Goal: Information Seeking & Learning: Find specific fact

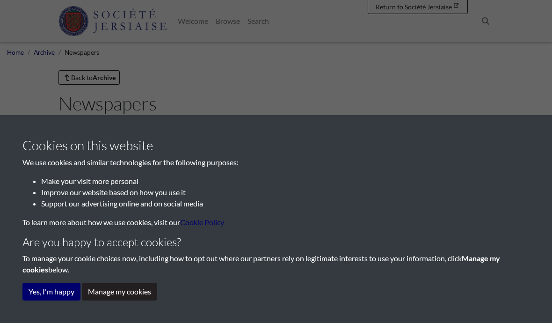
click at [124, 292] on button "Manage my cookies" at bounding box center [119, 292] width 75 height 18
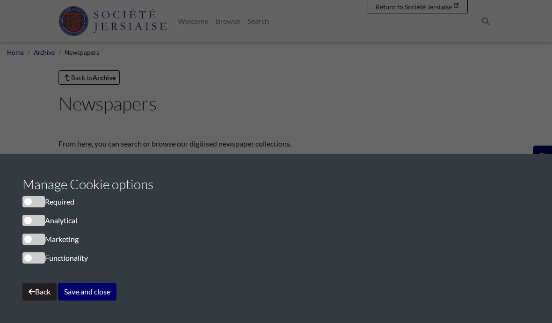
click at [95, 295] on button "Save and close" at bounding box center [87, 292] width 59 height 18
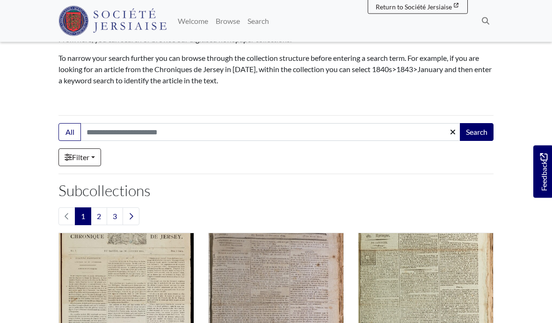
scroll to position [96, 0]
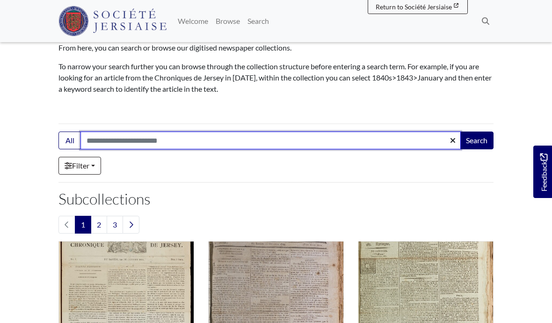
click at [107, 140] on input "Search:" at bounding box center [271, 141] width 381 height 18
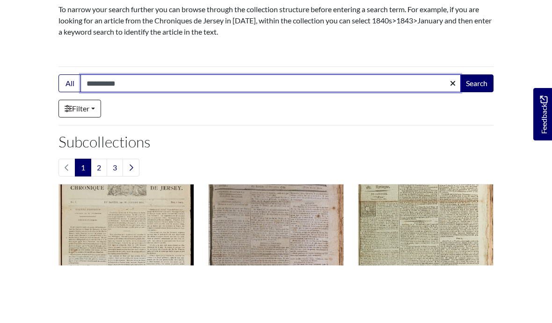
type input "**********"
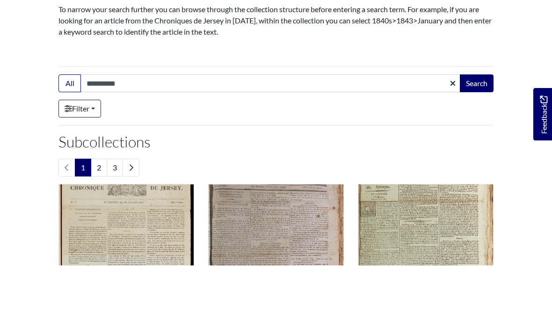
click at [482, 132] on button "Search" at bounding box center [477, 141] width 34 height 18
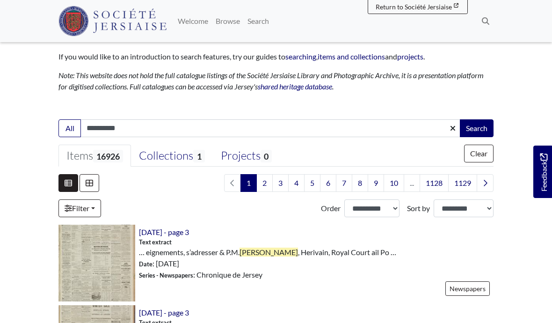
scroll to position [140, 0]
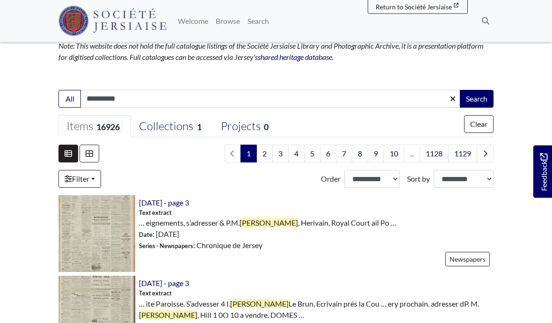
click at [93, 174] on link "Filter" at bounding box center [80, 179] width 43 height 18
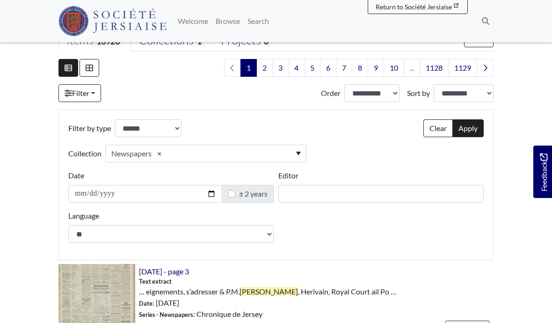
scroll to position [250, 0]
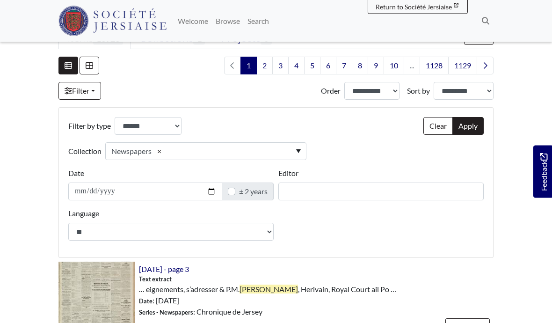
click at [265, 190] on label "± 2 years" at bounding box center [253, 191] width 29 height 11
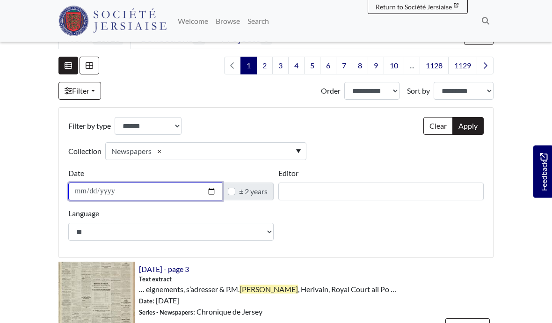
click at [112, 195] on input "Date" at bounding box center [145, 192] width 154 height 18
type input "**********"
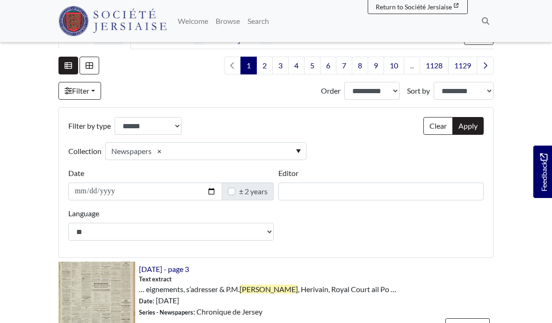
click at [262, 196] on label "± 2 years" at bounding box center [253, 191] width 29 height 11
click at [239, 187] on label "± 2 years" at bounding box center [253, 191] width 29 height 11
click at [239, 190] on label "± 2 years" at bounding box center [253, 191] width 29 height 11
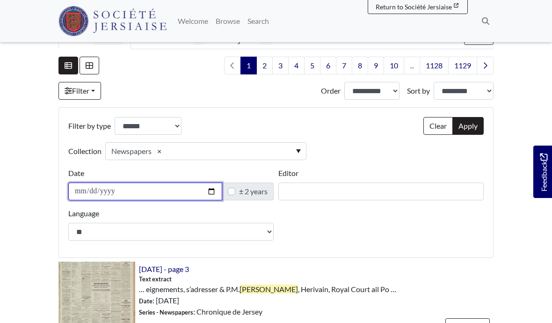
click at [92, 190] on input "**********" at bounding box center [145, 192] width 154 height 18
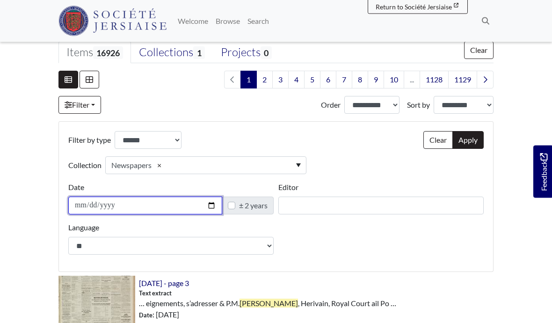
scroll to position [236, 0]
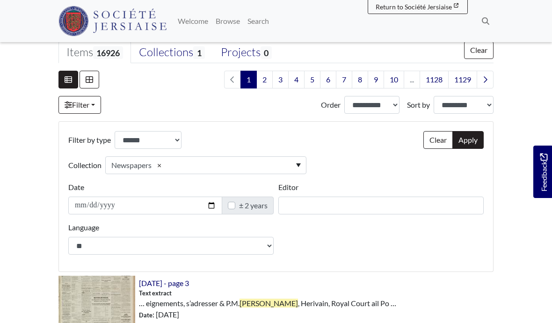
click at [432, 139] on button "Clear" at bounding box center [438, 140] width 29 height 18
select select
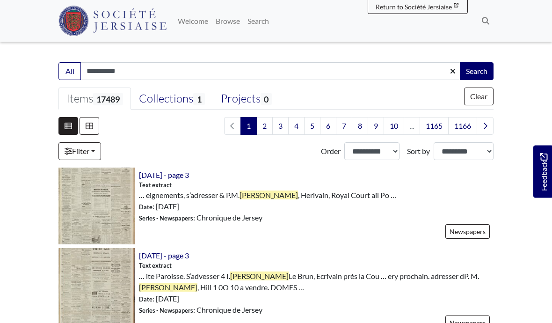
scroll to position [190, 0]
click at [66, 153] on icon at bounding box center [68, 151] width 7 height 7
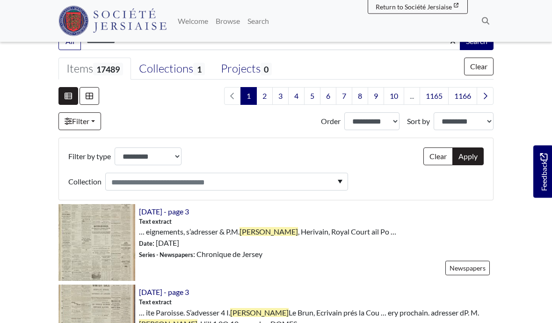
scroll to position [218, 0]
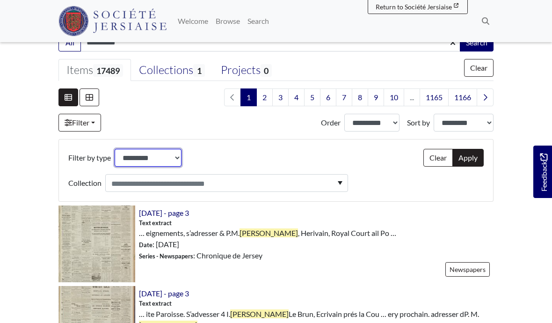
click at [133, 156] on select "**********" at bounding box center [148, 158] width 67 height 18
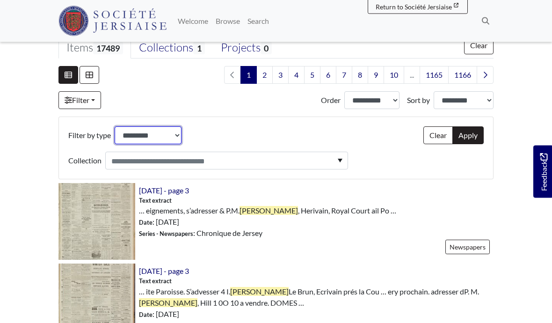
scroll to position [261, 0]
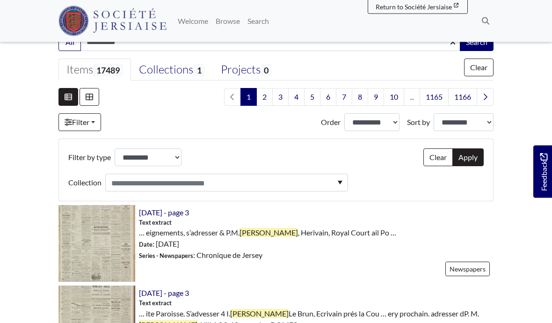
click at [76, 123] on link "Filter" at bounding box center [80, 123] width 43 height 18
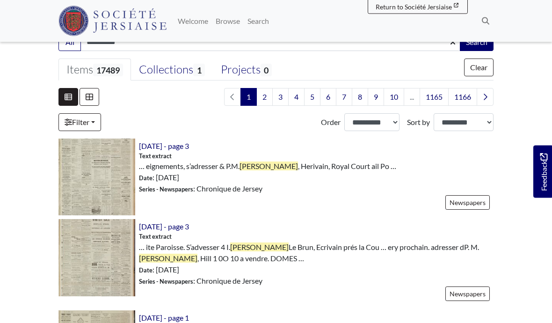
scroll to position [219, 0]
click at [61, 120] on link "Filter" at bounding box center [80, 122] width 43 height 18
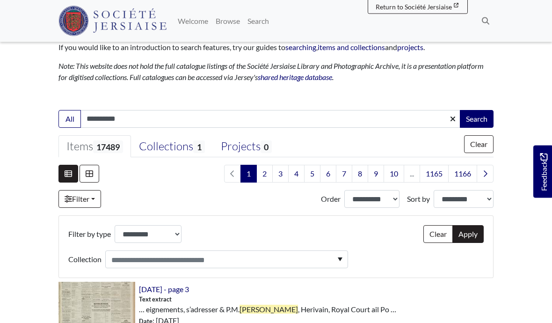
scroll to position [134, 0]
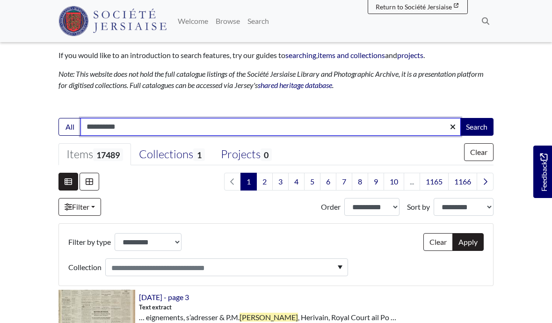
click at [86, 128] on input "**********" at bounding box center [271, 127] width 381 height 18
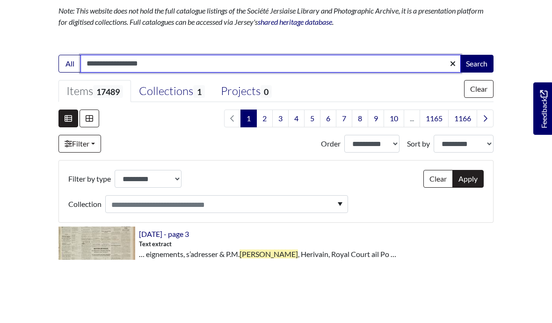
type input "**********"
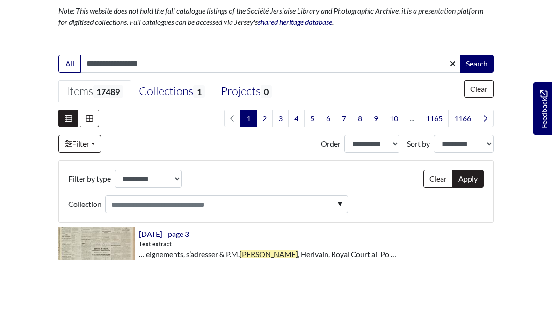
click at [479, 118] on button "Search" at bounding box center [477, 127] width 34 height 18
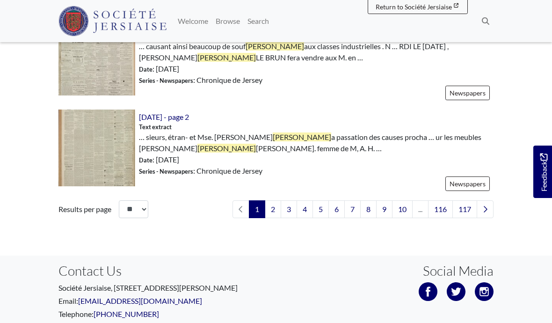
scroll to position [1603, 0]
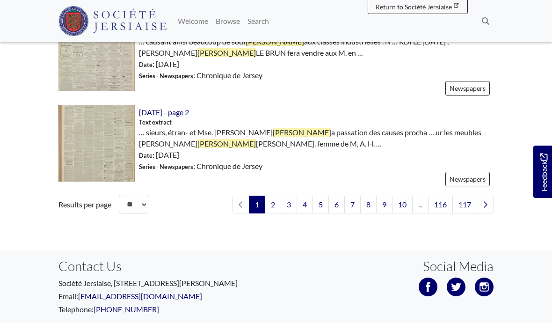
click at [486, 201] on icon "Next page" at bounding box center [486, 204] width 4 height 6
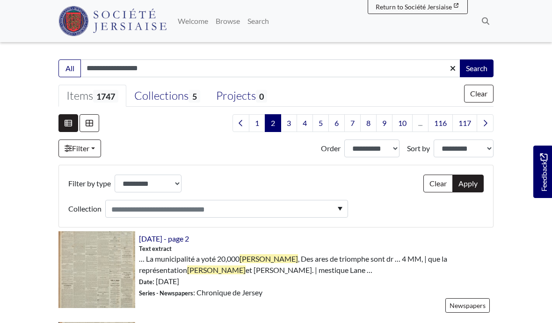
scroll to position [177, 0]
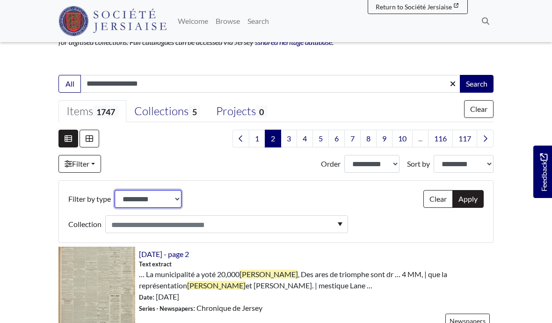
click at [135, 203] on select "**********" at bounding box center [148, 199] width 67 height 18
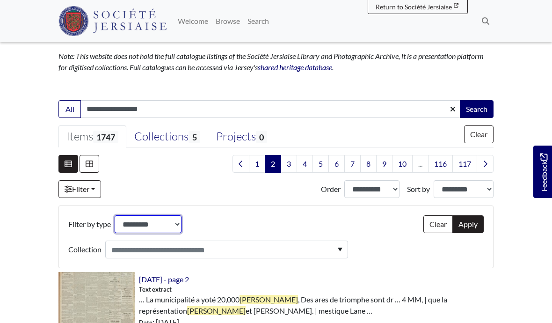
scroll to position [152, 0]
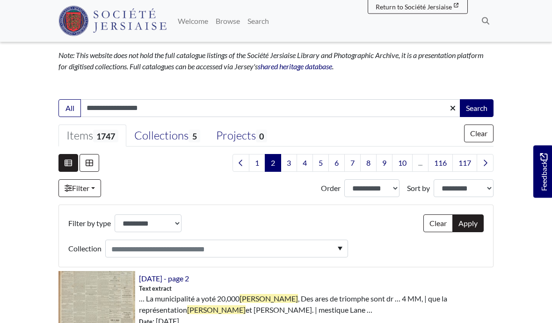
click at [67, 189] on icon at bounding box center [68, 188] width 7 height 7
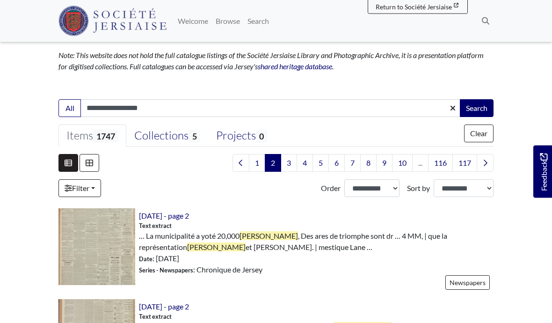
scroll to position [153, 0]
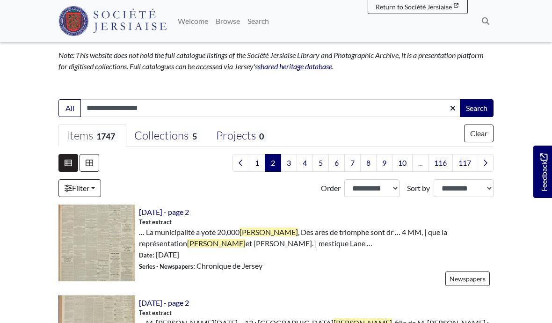
click at [69, 191] on icon at bounding box center [68, 187] width 7 height 7
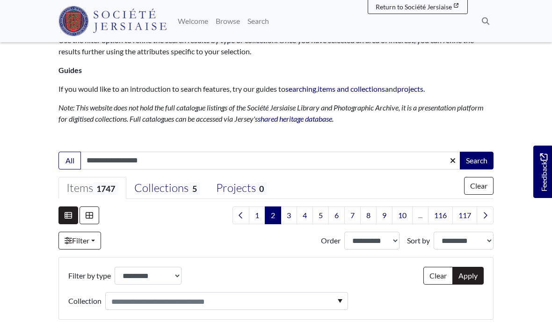
scroll to position [100, 0]
click at [161, 194] on div "Collections 5" at bounding box center [167, 189] width 66 height 14
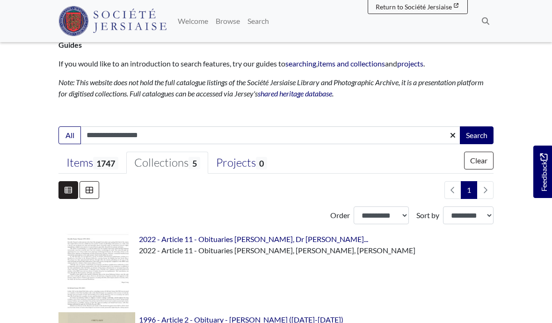
scroll to position [127, 0]
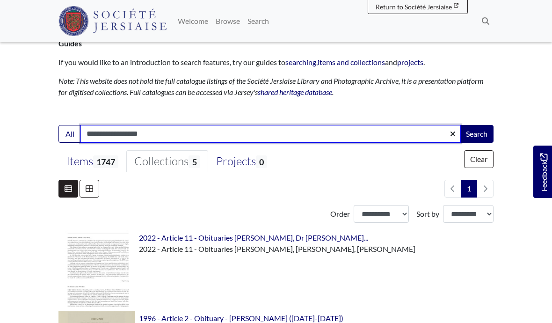
click at [371, 139] on input "**********" at bounding box center [271, 134] width 381 height 18
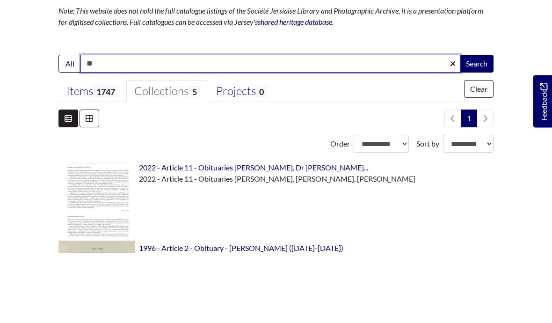
type input "*"
type input "**********"
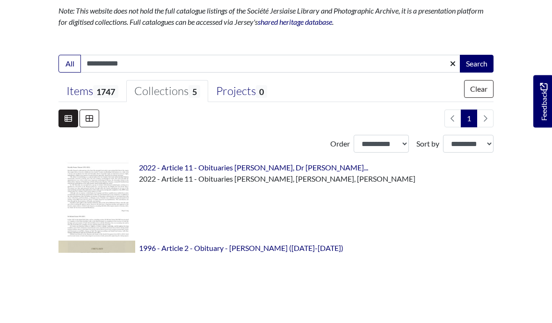
click at [485, 125] on button "Search" at bounding box center [477, 134] width 34 height 18
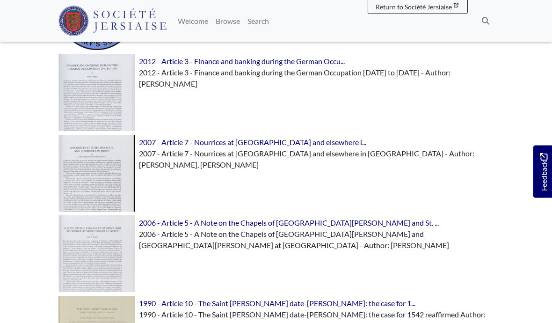
scroll to position [384, 0]
click at [86, 172] on img at bounding box center [97, 172] width 77 height 77
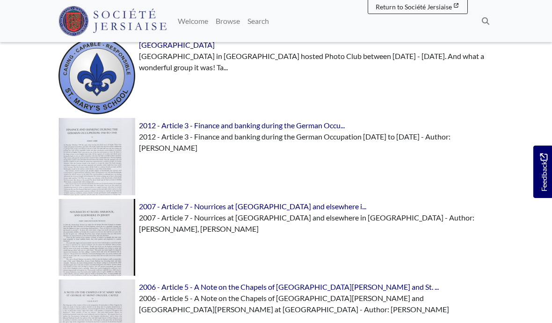
scroll to position [310, 0]
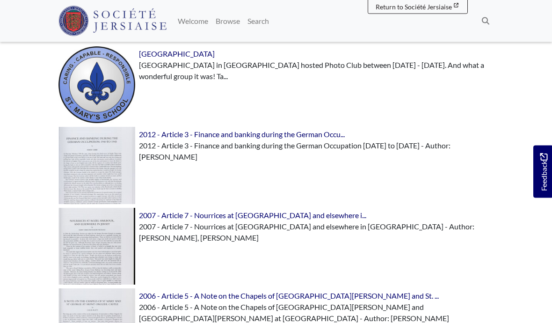
click at [96, 159] on img at bounding box center [97, 165] width 77 height 77
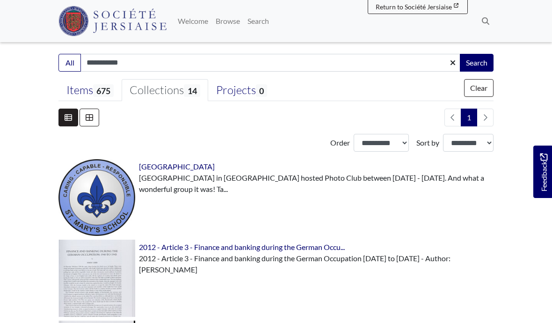
scroll to position [199, 0]
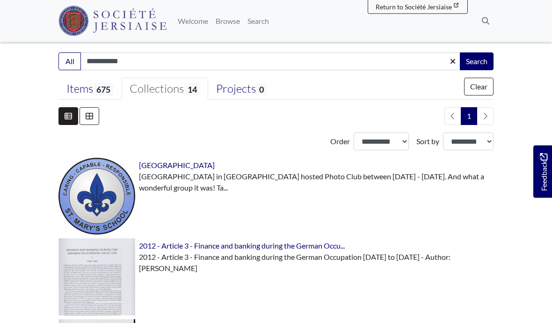
click at [152, 169] on span "St Mary's Primary School" at bounding box center [177, 165] width 76 height 9
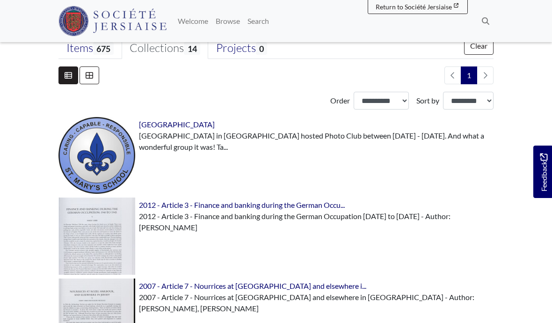
click at [93, 159] on img at bounding box center [97, 155] width 77 height 77
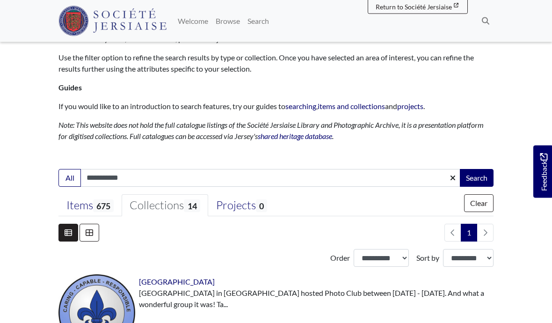
scroll to position [0, 0]
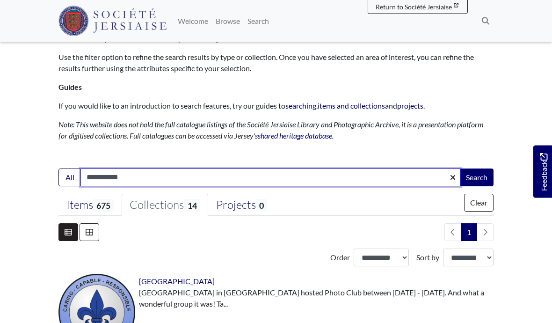
click at [144, 177] on input "**********" at bounding box center [271, 178] width 381 height 18
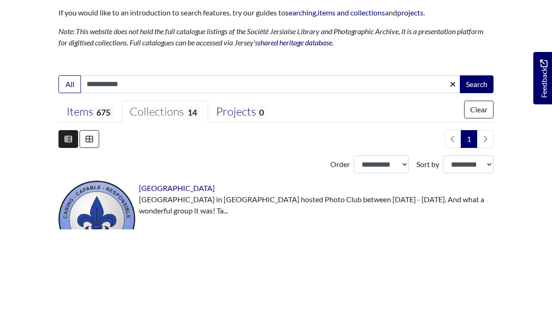
click at [480, 194] on button "Clear" at bounding box center [478, 203] width 29 height 18
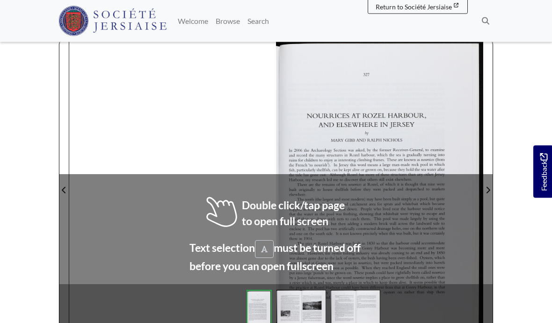
scroll to position [171, 0]
click at [26, 149] on body "Menu" at bounding box center [276, 218] width 552 height 779
click at [158, 229] on div at bounding box center [276, 184] width 414 height 293
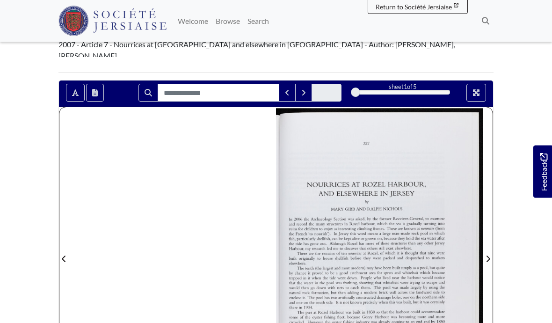
scroll to position [99, 0]
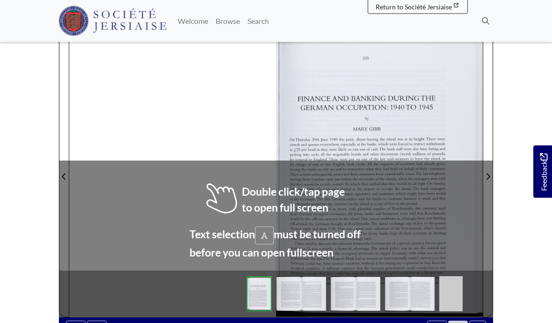
scroll to position [184, 0]
click at [119, 139] on div at bounding box center [276, 170] width 414 height 293
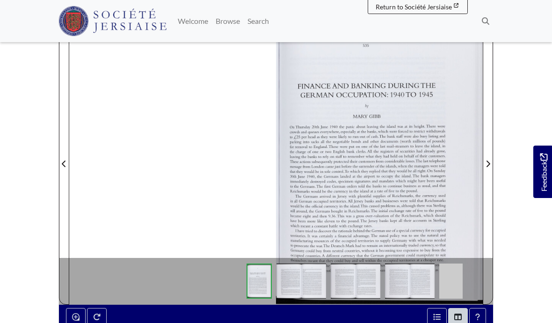
scroll to position [197, 0]
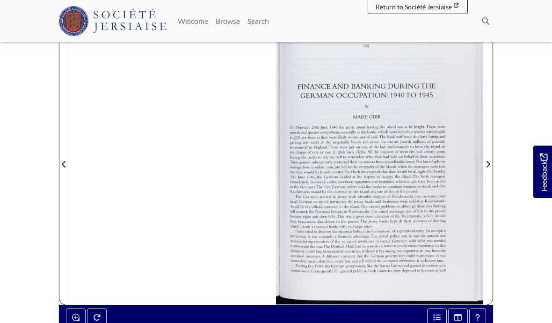
click at [490, 166] on icon "Next Page" at bounding box center [488, 164] width 5 height 7
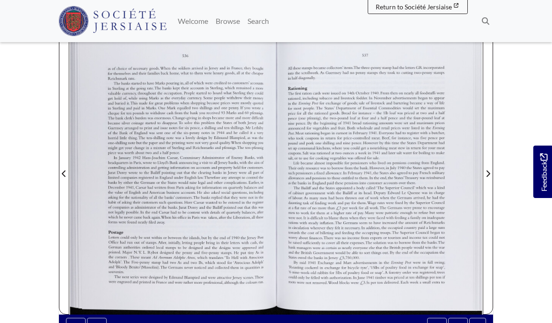
click at [487, 170] on icon "Next Page" at bounding box center [488, 173] width 5 height 7
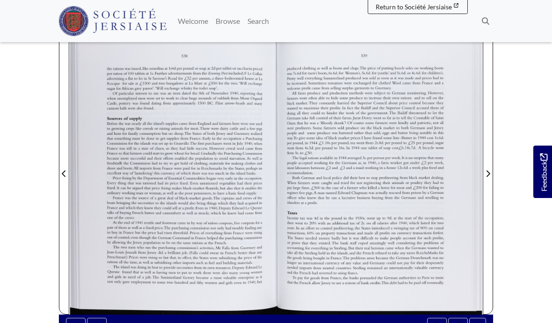
click at [487, 170] on icon "Next Page" at bounding box center [488, 173] width 5 height 7
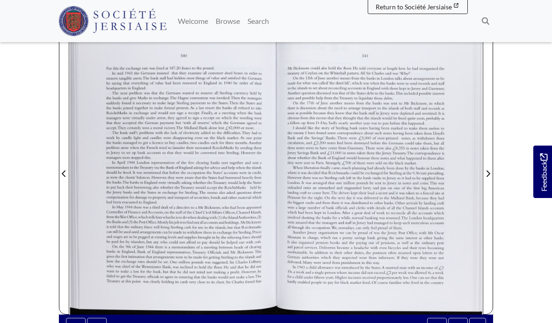
click at [488, 170] on icon "Next Page" at bounding box center [488, 173] width 5 height 7
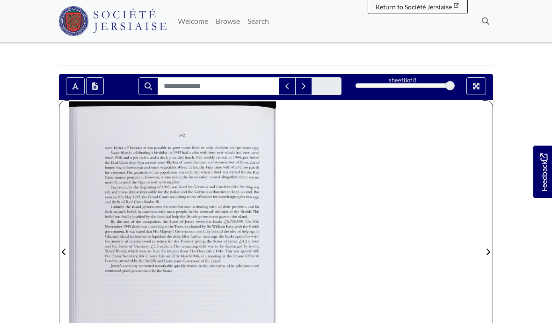
scroll to position [116, 0]
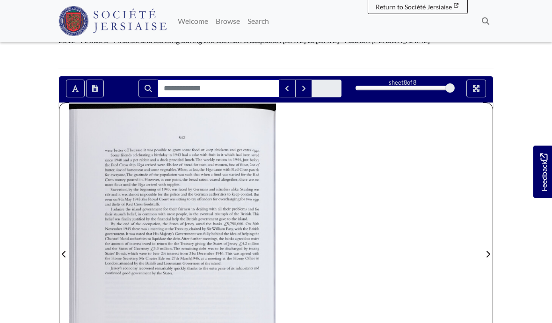
click at [184, 80] on input "Search for" at bounding box center [219, 89] width 122 height 18
type input "******"
click at [310, 80] on button "Next Match" at bounding box center [303, 89] width 17 height 18
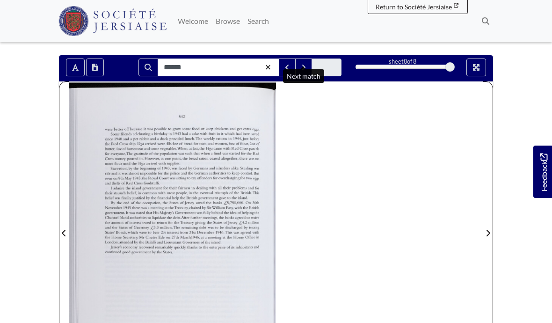
scroll to position [129, 0]
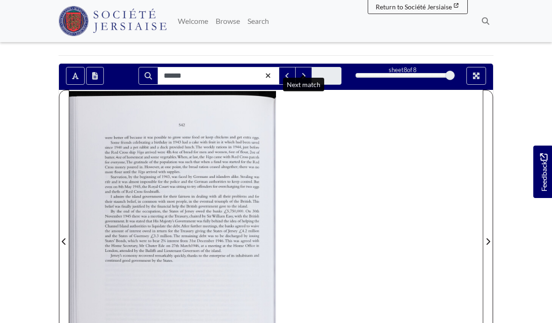
click at [290, 67] on button "Previous Match" at bounding box center [287, 76] width 17 height 18
click at [292, 67] on button "Previous Match" at bounding box center [287, 76] width 17 height 18
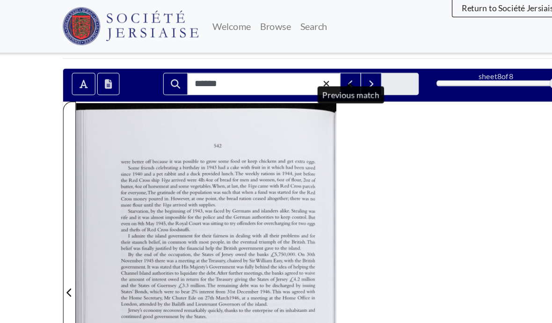
scroll to position [130, 0]
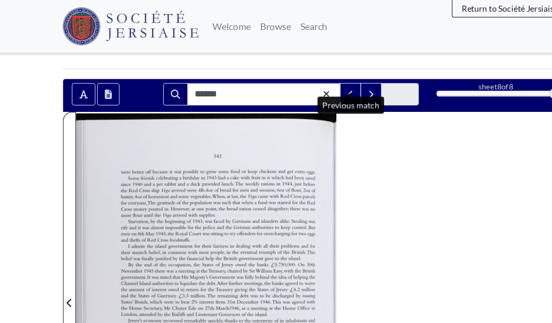
click at [281, 66] on button "Previous Match" at bounding box center [287, 75] width 17 height 18
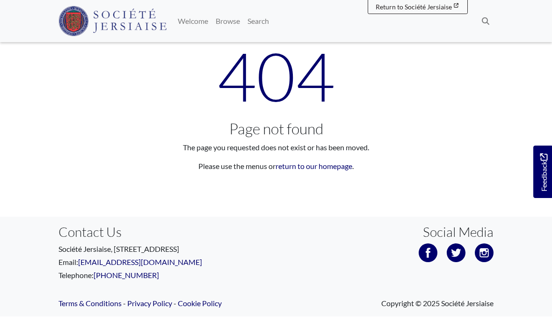
scroll to position [37, 0]
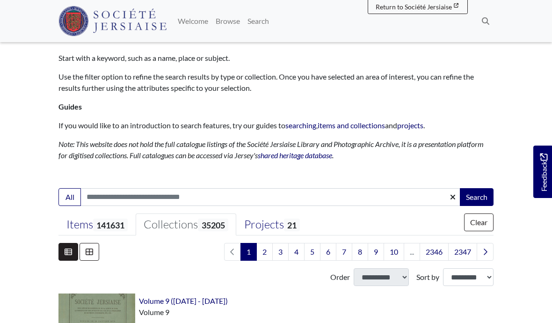
scroll to position [66, 0]
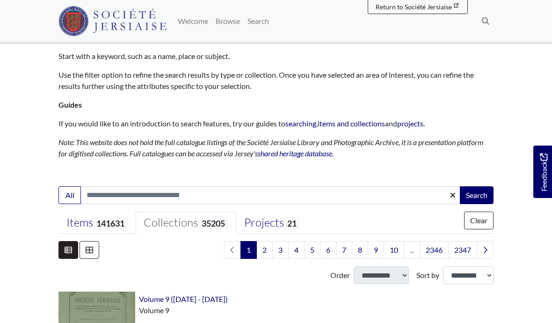
click at [110, 197] on input "Search:" at bounding box center [271, 195] width 381 height 18
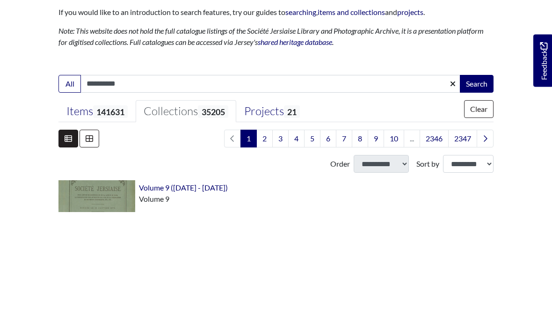
type input "**********"
click at [481, 186] on button "Search" at bounding box center [477, 195] width 34 height 18
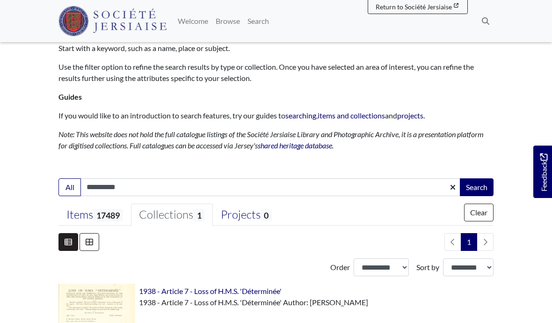
scroll to position [88, 0]
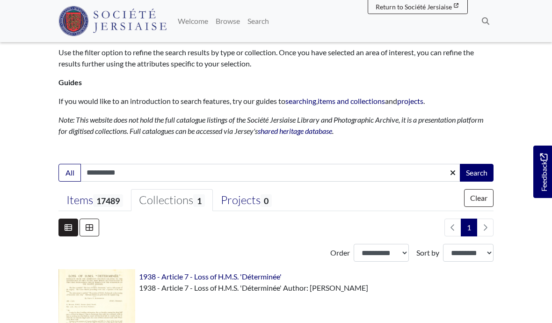
click at [89, 199] on div "Items 17489" at bounding box center [94, 200] width 57 height 14
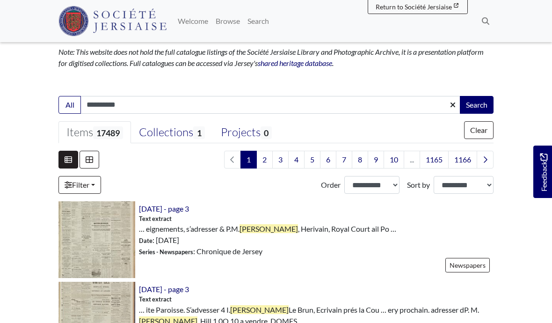
scroll to position [165, 0]
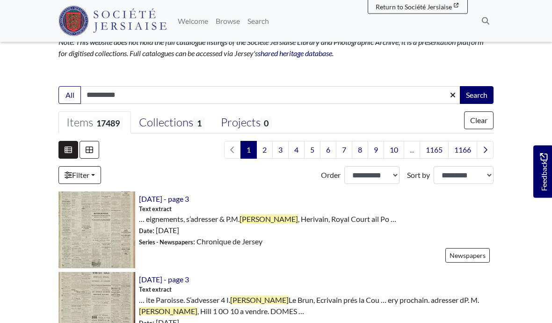
click at [81, 175] on link "Filter" at bounding box center [80, 176] width 43 height 18
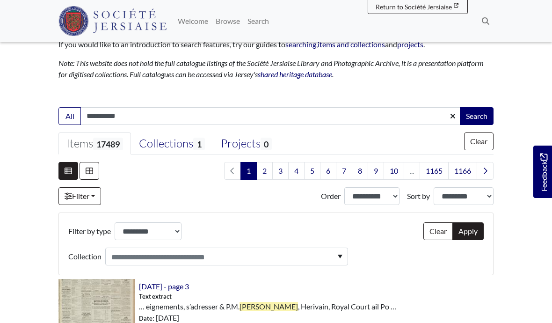
scroll to position [148, 0]
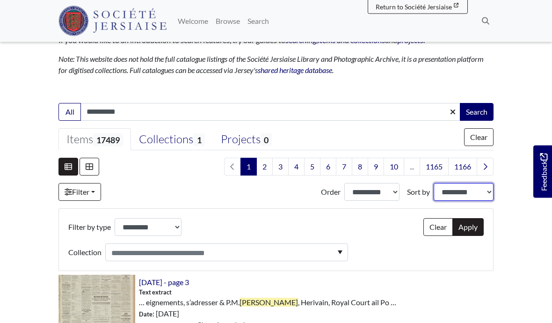
click at [464, 188] on select "**********" at bounding box center [464, 193] width 60 height 18
select select "*****"
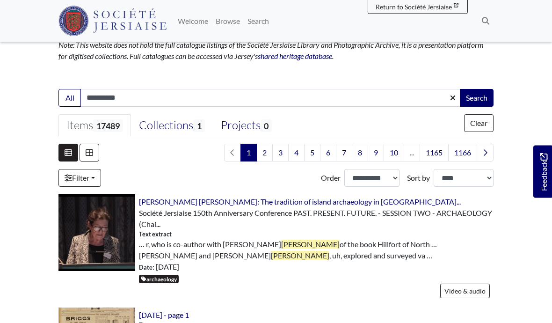
scroll to position [163, 0]
click at [98, 179] on link "Filter" at bounding box center [80, 178] width 43 height 18
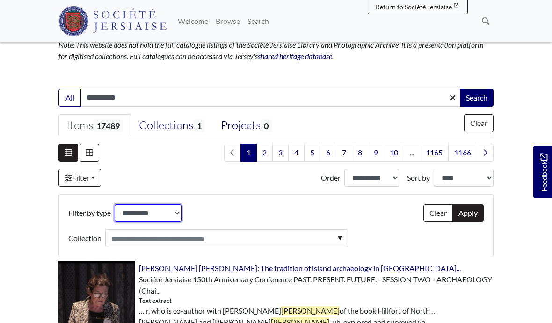
click at [130, 211] on select "**********" at bounding box center [148, 213] width 67 height 18
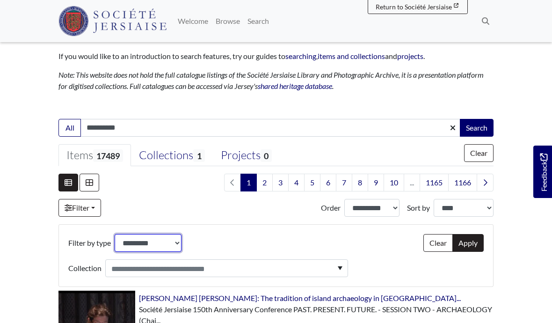
scroll to position [133, 0]
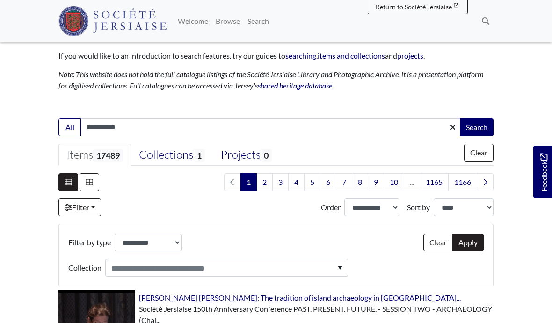
click at [88, 182] on icon at bounding box center [89, 181] width 7 height 7
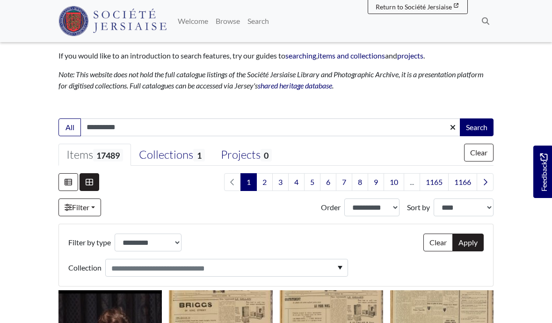
click at [66, 181] on icon at bounding box center [68, 181] width 7 height 7
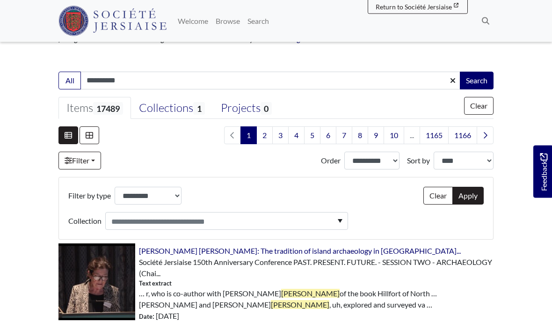
scroll to position [178, 0]
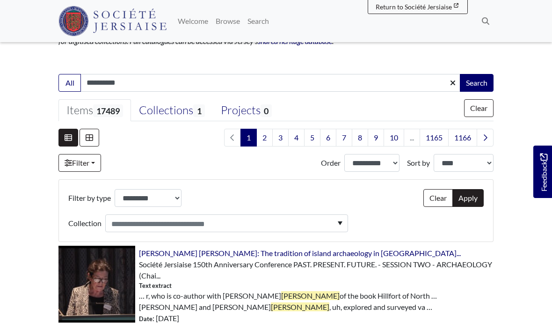
click at [410, 142] on li "..." at bounding box center [413, 138] width 16 height 18
click at [395, 137] on link "10" at bounding box center [394, 138] width 21 height 18
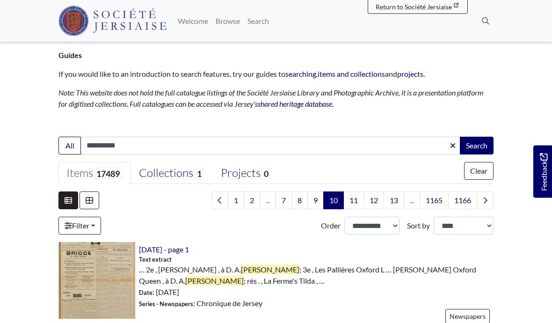
scroll to position [118, 0]
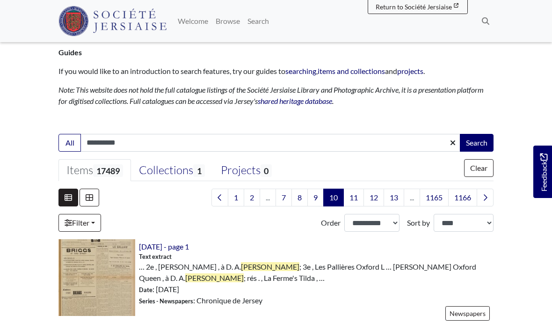
click at [394, 199] on link "13" at bounding box center [394, 198] width 21 height 18
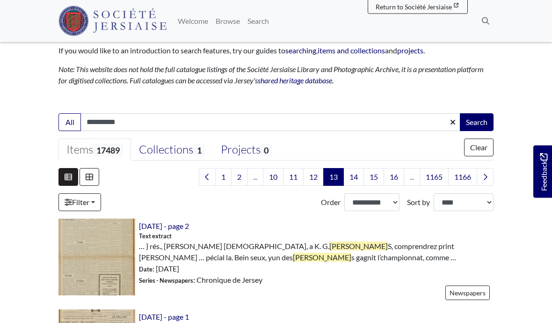
scroll to position [139, 0]
click at [394, 177] on link "16" at bounding box center [394, 177] width 21 height 18
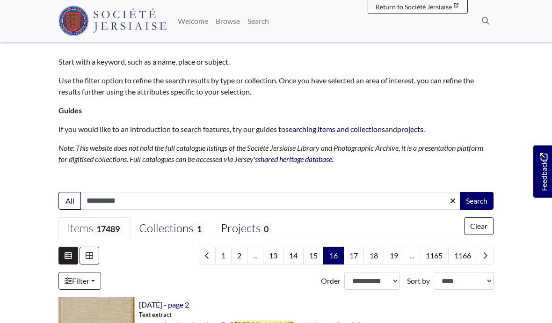
scroll to position [60, 0]
click at [392, 256] on link "19" at bounding box center [394, 256] width 21 height 18
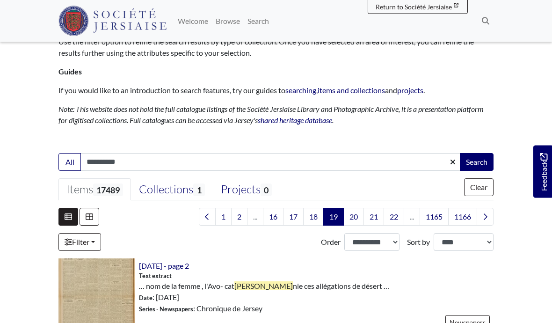
scroll to position [99, 0]
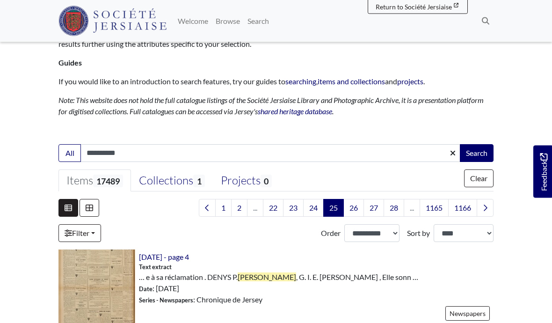
scroll to position [108, 0]
click at [396, 210] on link "28" at bounding box center [394, 208] width 21 height 18
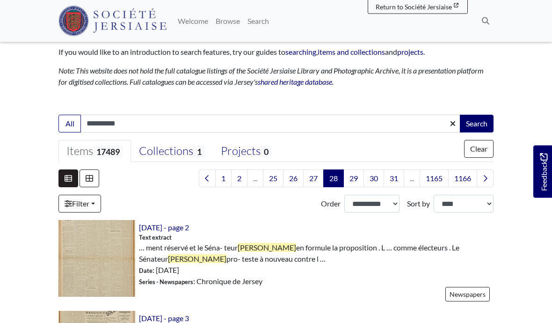
scroll to position [149, 0]
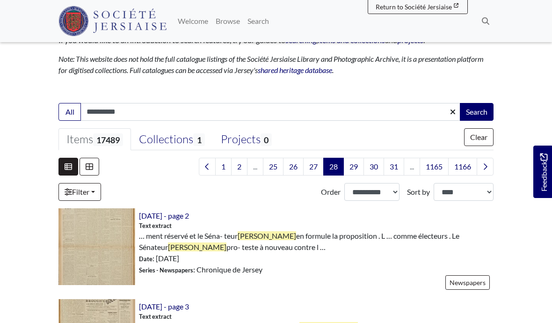
click at [393, 166] on link "31" at bounding box center [394, 167] width 21 height 18
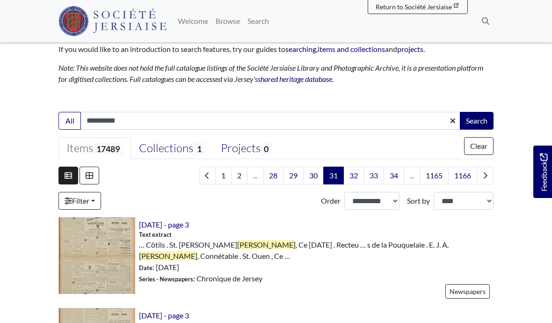
scroll to position [140, 0]
click at [394, 175] on link "34" at bounding box center [394, 175] width 21 height 18
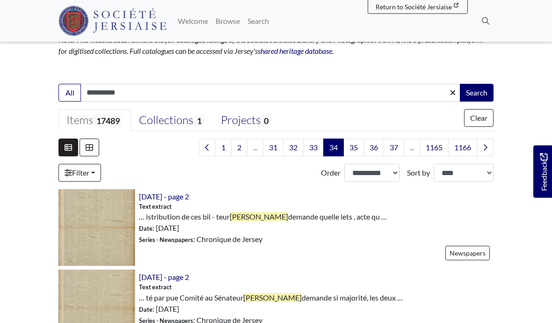
scroll to position [165, 0]
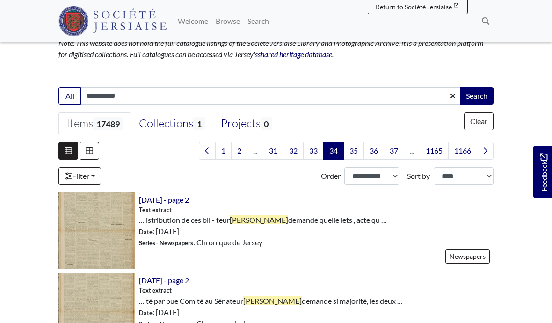
click at [395, 151] on link "37" at bounding box center [394, 151] width 21 height 18
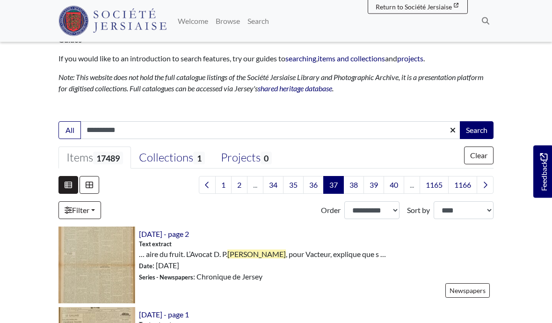
scroll to position [136, 0]
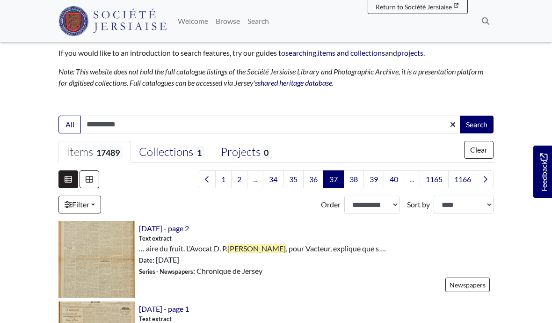
click at [395, 179] on link "40" at bounding box center [394, 179] width 21 height 18
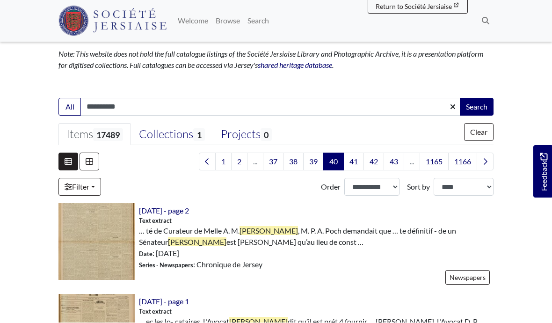
scroll to position [154, 0]
click at [393, 160] on link "43" at bounding box center [394, 162] width 21 height 18
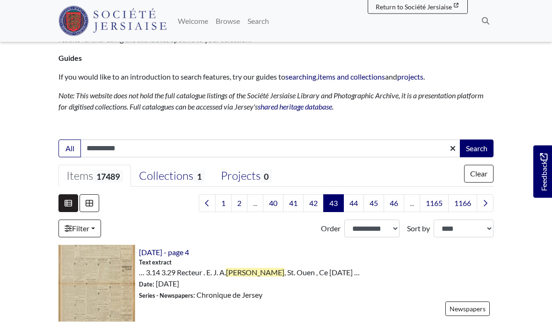
scroll to position [156, 0]
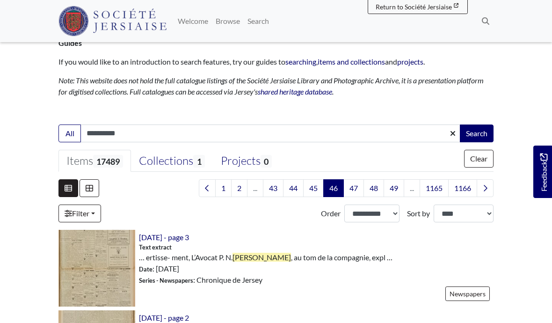
scroll to position [130, 0]
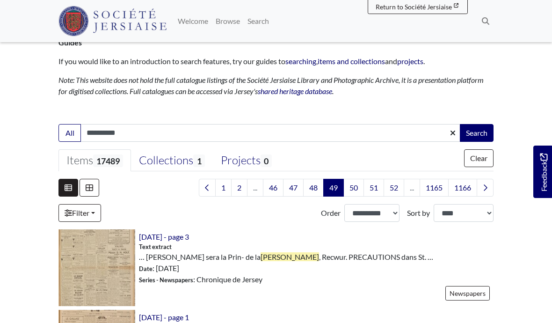
scroll to position [129, 0]
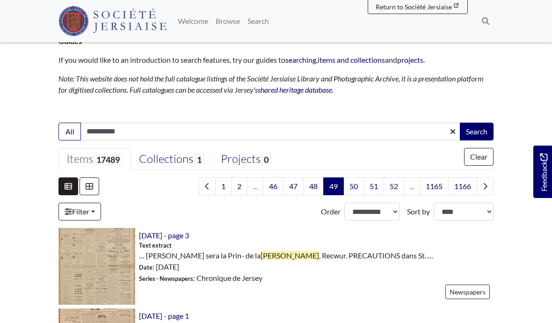
click at [390, 187] on link "52" at bounding box center [394, 186] width 21 height 18
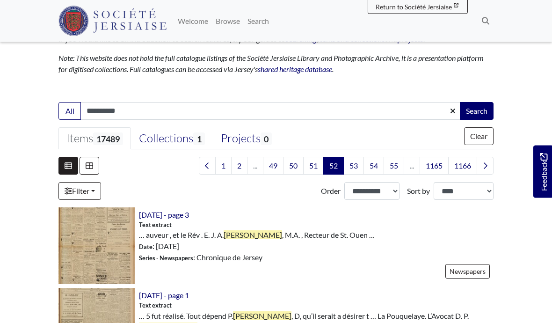
scroll to position [150, 0]
click at [392, 162] on link "55" at bounding box center [394, 166] width 21 height 18
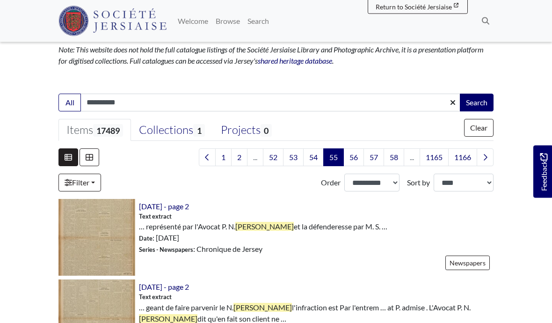
scroll to position [157, 0]
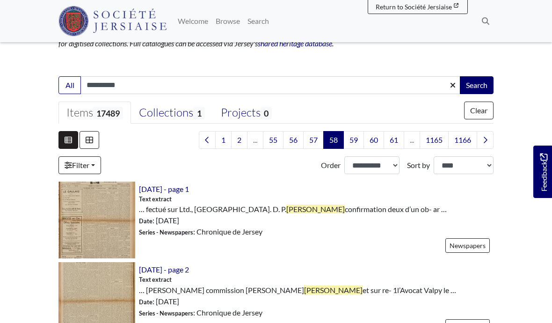
scroll to position [175, 0]
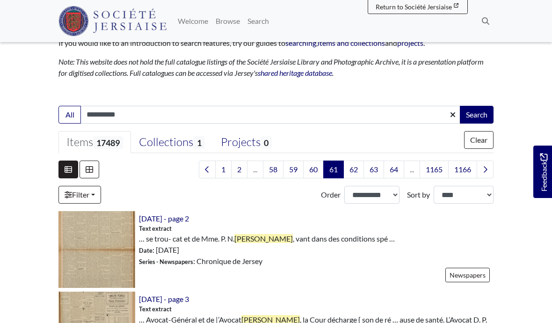
scroll to position [150, 0]
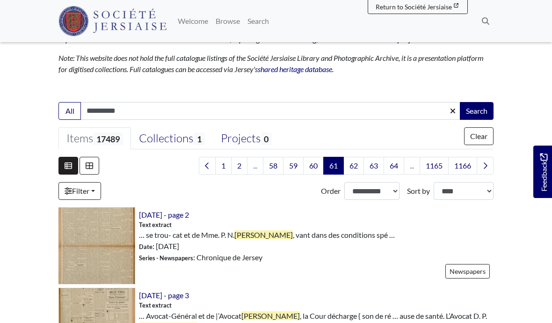
click at [394, 167] on link "64" at bounding box center [394, 166] width 21 height 18
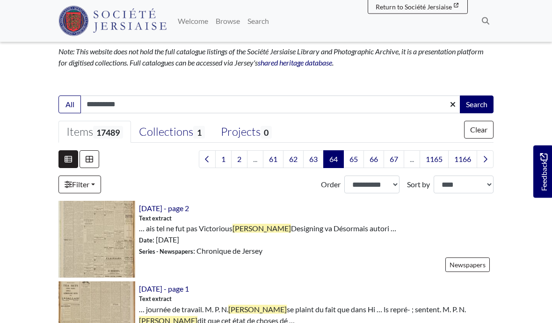
scroll to position [156, 0]
click at [395, 159] on link "67" at bounding box center [394, 159] width 21 height 18
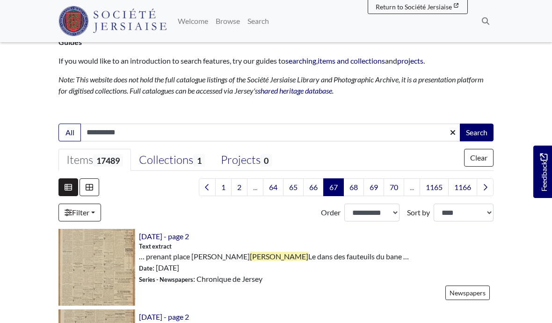
scroll to position [138, 0]
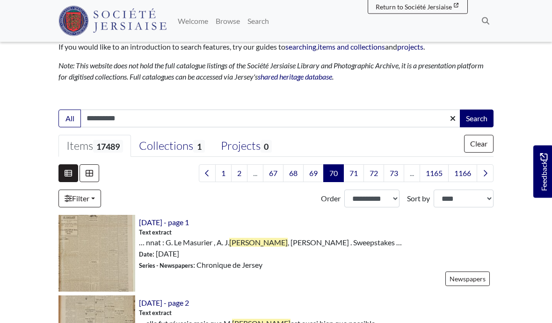
scroll to position [142, 0]
click at [392, 172] on link "73" at bounding box center [394, 173] width 21 height 18
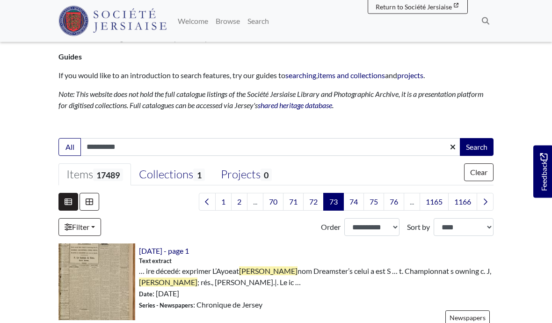
scroll to position [133, 0]
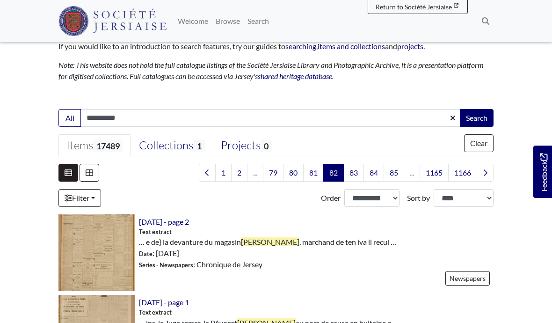
scroll to position [162, 0]
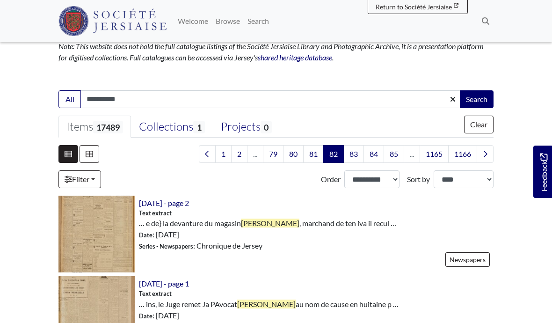
click at [396, 154] on link "85" at bounding box center [394, 154] width 21 height 18
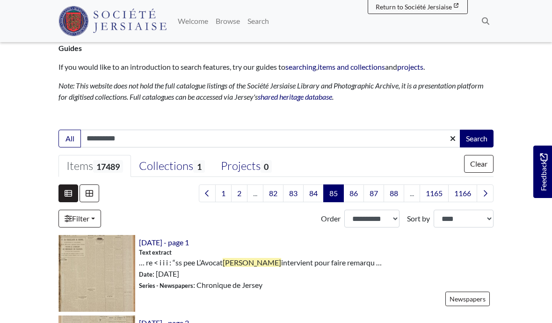
scroll to position [149, 0]
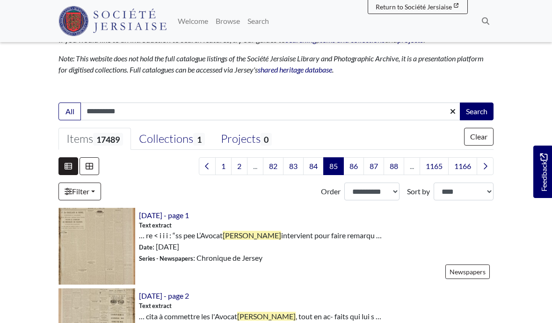
click at [393, 165] on link "88" at bounding box center [394, 166] width 21 height 18
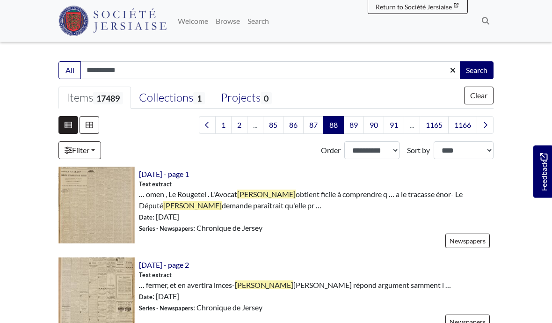
scroll to position [188, 0]
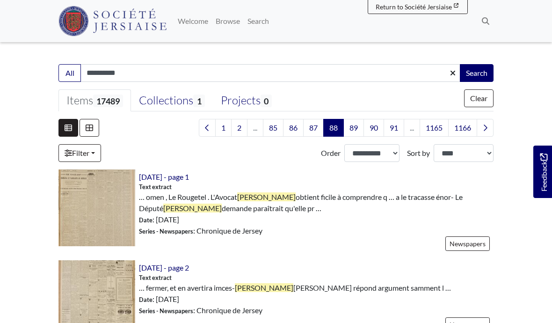
click at [394, 124] on link "91" at bounding box center [394, 128] width 21 height 18
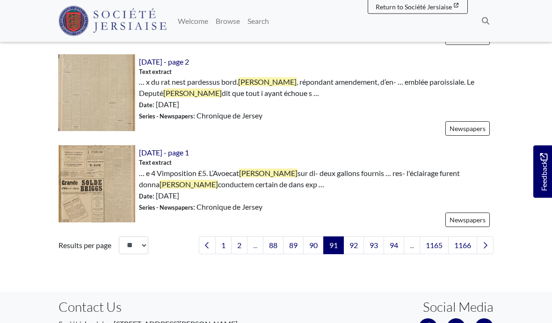
scroll to position [1444, 0]
click at [395, 245] on link "94" at bounding box center [394, 245] width 21 height 18
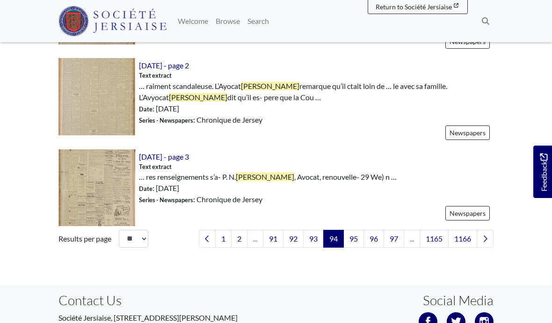
scroll to position [1421, 0]
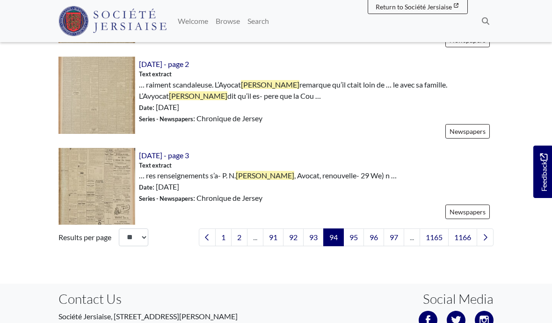
click at [491, 240] on link "Next page" at bounding box center [485, 237] width 17 height 18
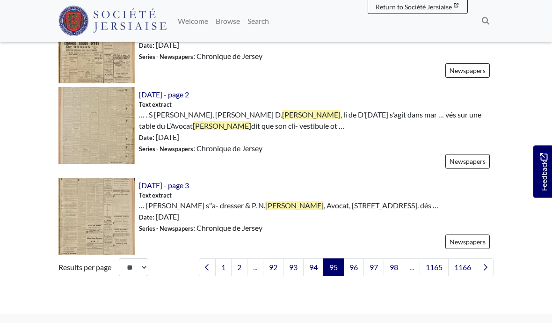
scroll to position [1381, 0]
click at [487, 264] on icon "Next page" at bounding box center [485, 267] width 5 height 7
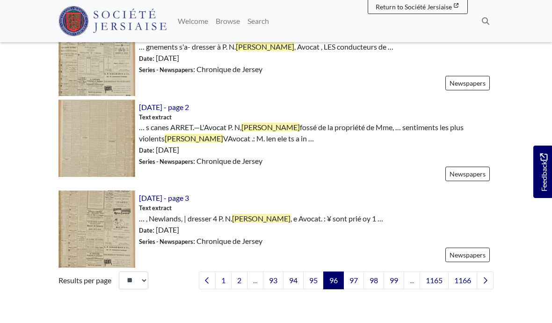
scroll to position [1403, 0]
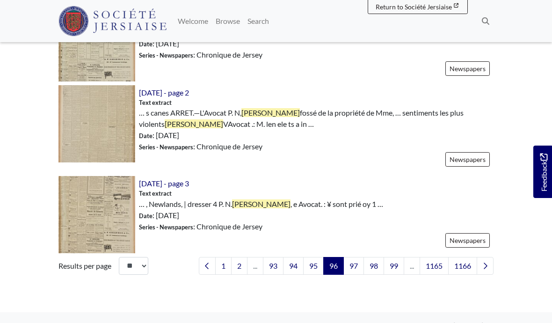
click at [484, 266] on icon "Next page" at bounding box center [485, 265] width 5 height 7
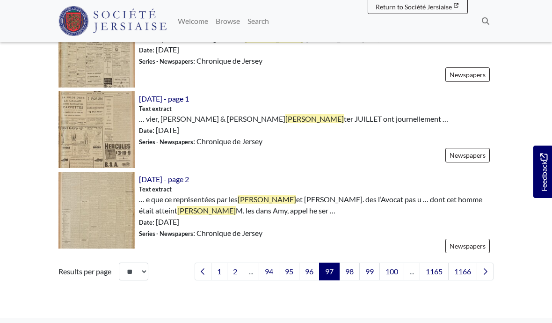
scroll to position [1368, 0]
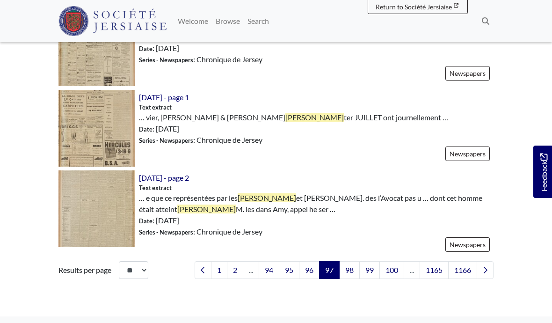
click at [488, 273] on link "Next page" at bounding box center [485, 270] width 17 height 18
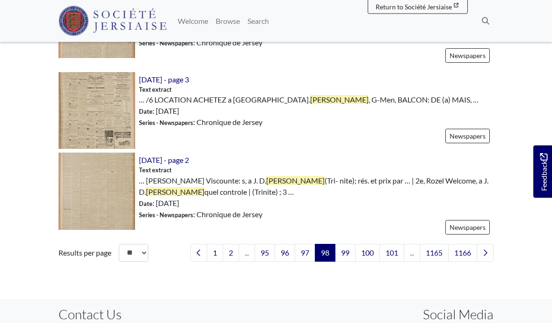
scroll to position [1365, 0]
click at [482, 260] on link "Next page" at bounding box center [485, 253] width 17 height 18
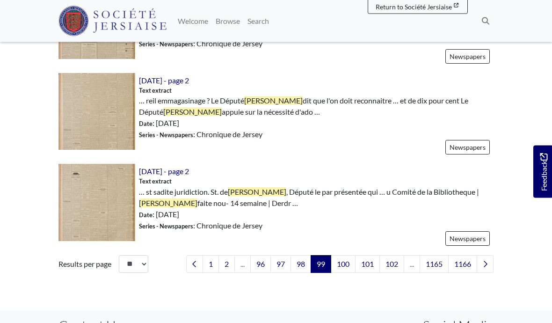
scroll to position [1425, 0]
click at [488, 265] on link "Next page" at bounding box center [485, 264] width 17 height 18
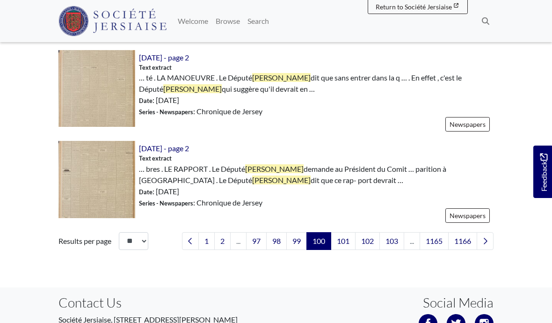
scroll to position [1451, 0]
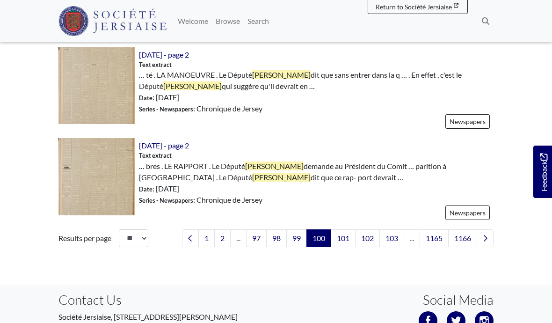
click at [485, 235] on icon "Next page" at bounding box center [485, 238] width 5 height 7
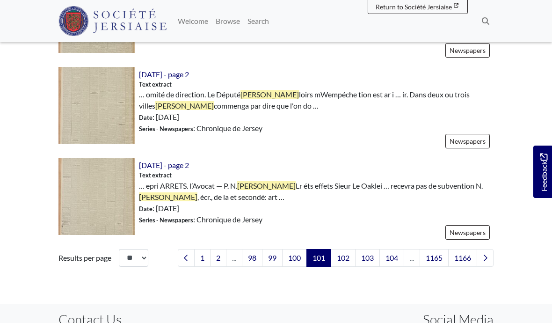
scroll to position [1442, 0]
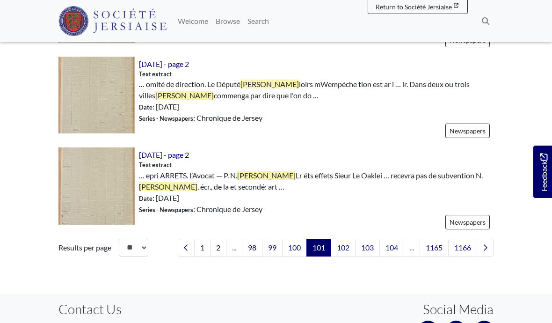
click at [486, 247] on icon "Next page" at bounding box center [486, 247] width 4 height 6
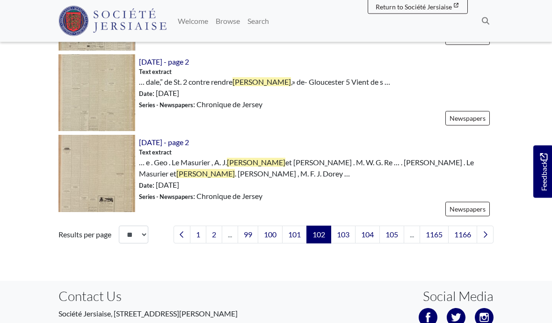
scroll to position [1393, 0]
click at [486, 235] on icon "Next page" at bounding box center [486, 235] width 4 height 6
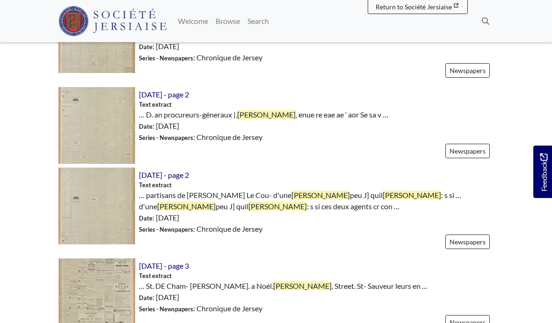
scroll to position [795, 0]
click at [81, 220] on img at bounding box center [97, 206] width 77 height 77
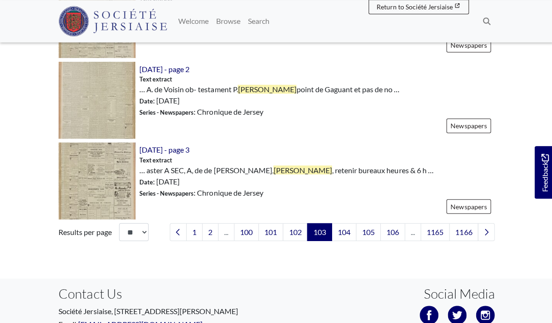
scroll to position [1406, 0]
click at [486, 231] on icon "Next page" at bounding box center [485, 231] width 5 height 7
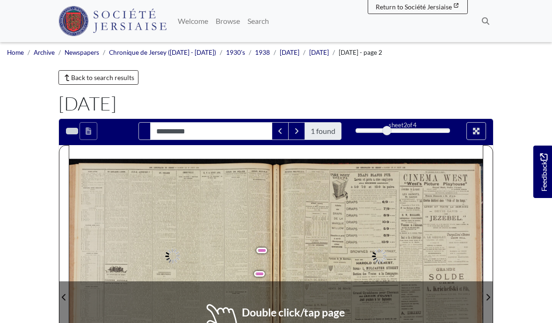
type input "**********"
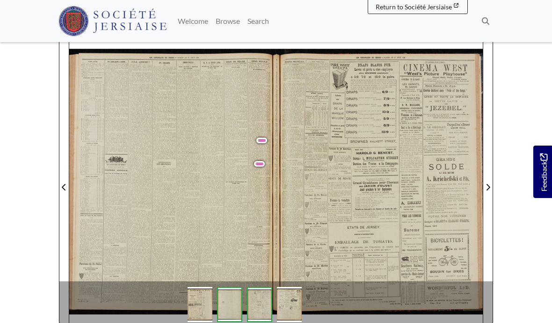
scroll to position [124, 0]
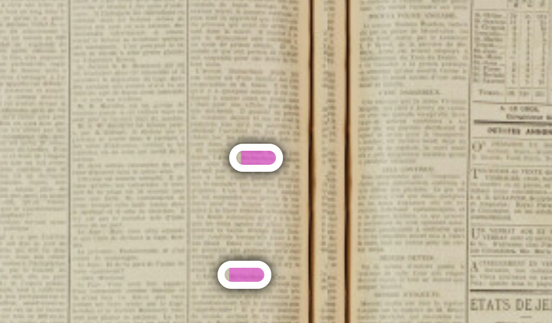
click at [240, 132] on span "avaient" at bounding box center [244, 133] width 9 height 3
click at [238, 133] on span "continuaient" at bounding box center [245, 134] width 15 height 3
click at [249, 134] on span "duire" at bounding box center [252, 135] width 6 height 3
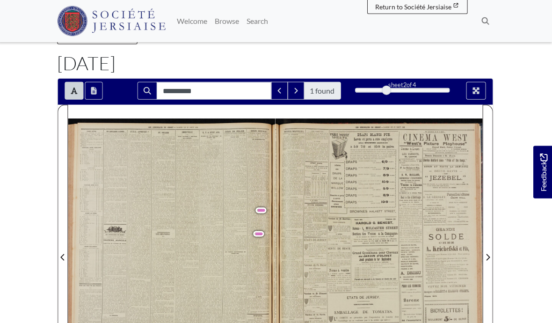
scroll to position [42, 0]
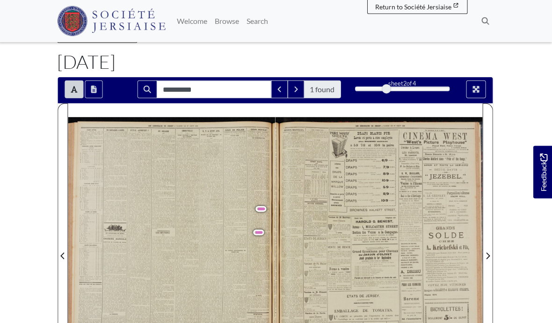
scroll to position [42, 0]
click at [300, 89] on button "Next Match" at bounding box center [296, 89] width 17 height 18
click at [296, 88] on icon "Next Match" at bounding box center [296, 89] width 3 height 6
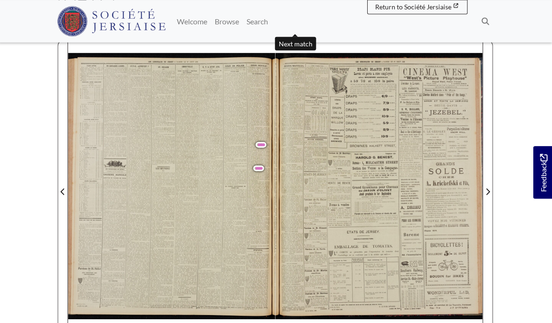
scroll to position [106, 0]
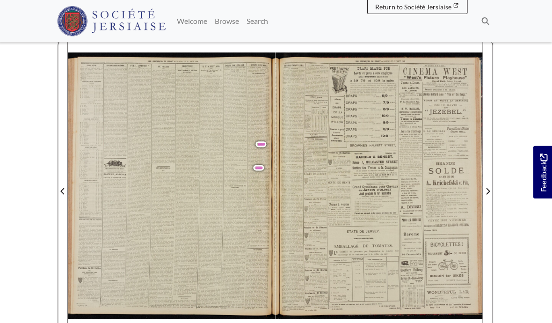
click at [12, 152] on body "Menu" at bounding box center [276, 230] width 552 height 672
click at [258, 189] on span "purent" at bounding box center [259, 188] width 7 height 3
click at [252, 155] on span "Bailli" at bounding box center [255, 155] width 7 height 3
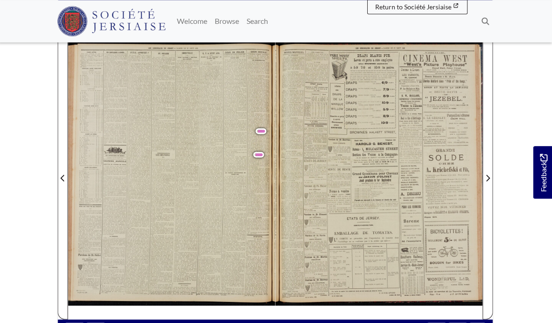
scroll to position [108, 0]
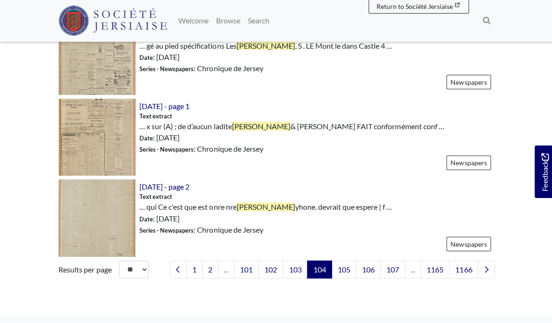
scroll to position [1348, 0]
click at [486, 269] on icon "Next page" at bounding box center [486, 269] width 4 height 6
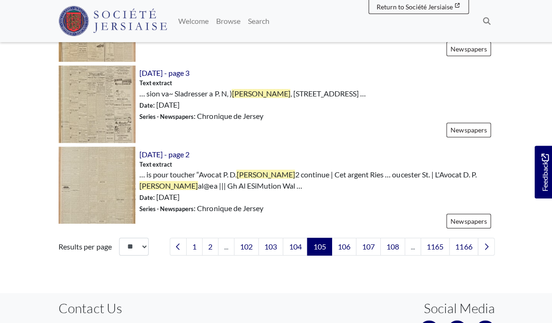
scroll to position [1412, 0]
click at [488, 247] on link "Next page" at bounding box center [485, 246] width 17 height 18
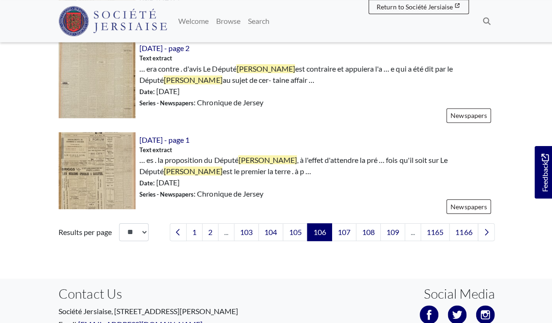
scroll to position [1437, 0]
click at [487, 232] on icon "Next page" at bounding box center [485, 231] width 5 height 7
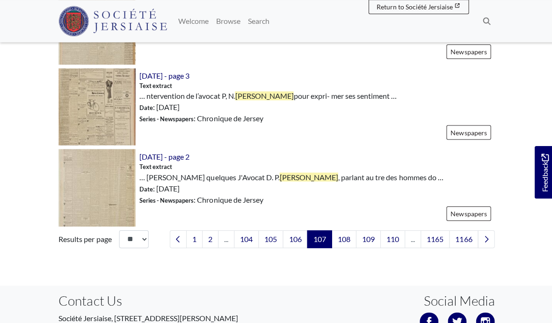
scroll to position [1430, 0]
click at [481, 241] on link "Next page" at bounding box center [485, 239] width 17 height 18
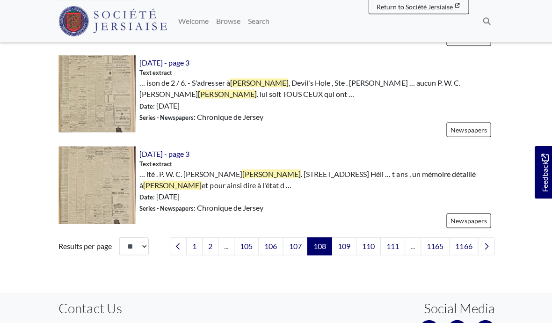
scroll to position [1453, 0]
click at [489, 245] on link "Next page" at bounding box center [485, 246] width 17 height 18
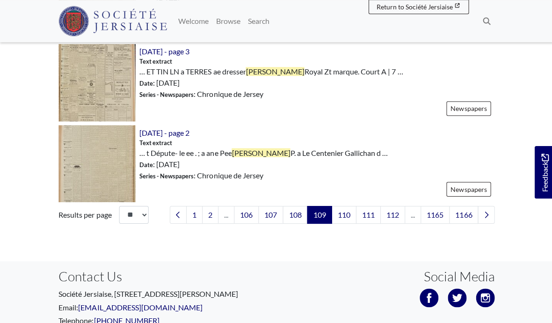
scroll to position [1444, 0]
click at [484, 218] on link "Next page" at bounding box center [485, 215] width 17 height 18
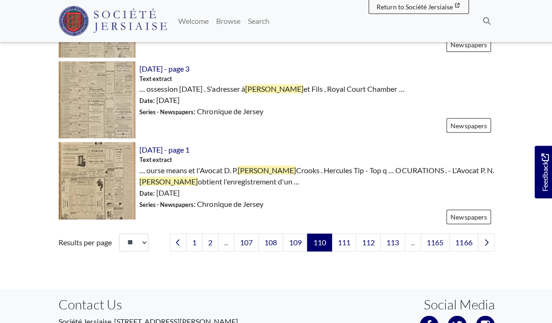
scroll to position [1437, 0]
click at [485, 244] on link "Next page" at bounding box center [485, 242] width 17 height 18
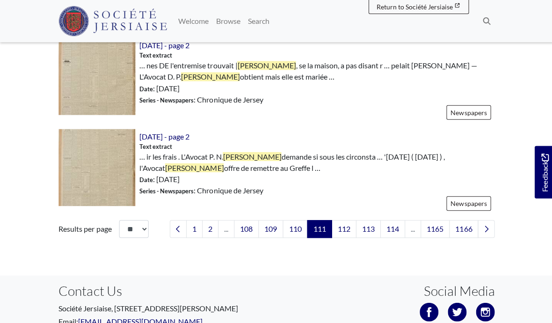
scroll to position [1470, 0]
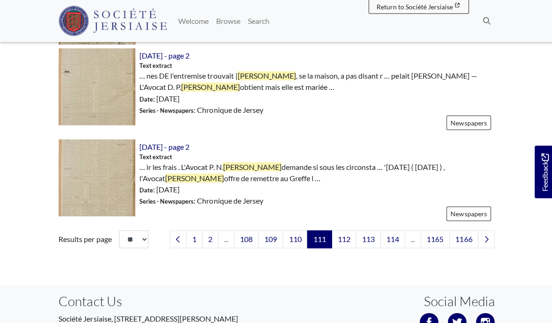
click at [488, 240] on link "Next page" at bounding box center [485, 239] width 17 height 18
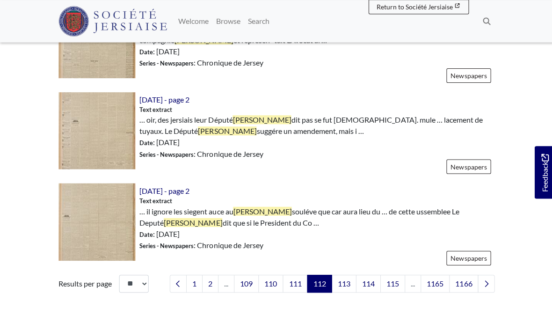
scroll to position [1406, 0]
click at [480, 286] on link "Next page" at bounding box center [485, 283] width 17 height 18
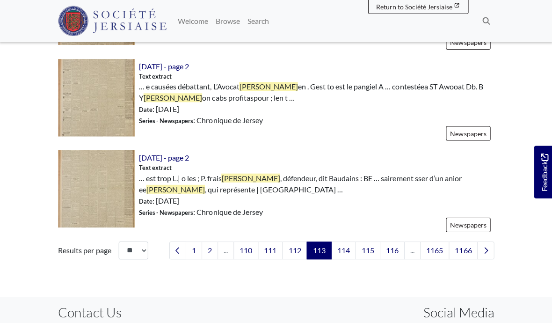
scroll to position [1429, 0]
click at [486, 253] on link "Next page" at bounding box center [485, 250] width 17 height 18
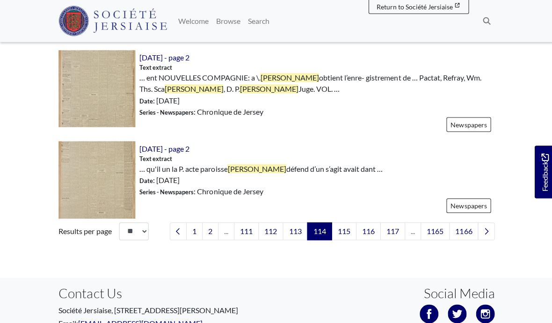
scroll to position [1458, 0]
click at [483, 234] on link "Next page" at bounding box center [485, 231] width 17 height 18
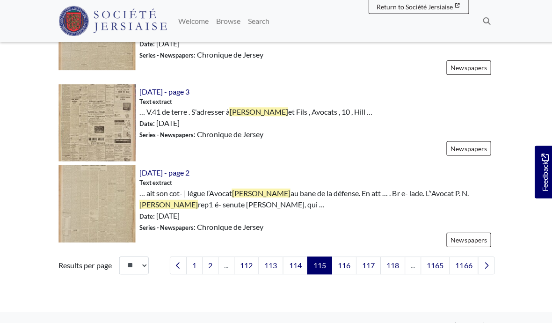
scroll to position [1414, 0]
click at [486, 266] on icon "Next page" at bounding box center [485, 264] width 5 height 7
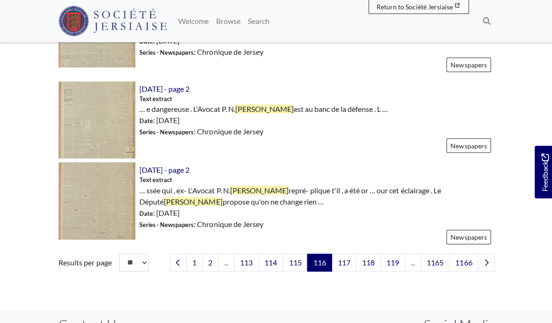
scroll to position [1417, 0]
click at [486, 265] on link "Next page" at bounding box center [485, 262] width 17 height 18
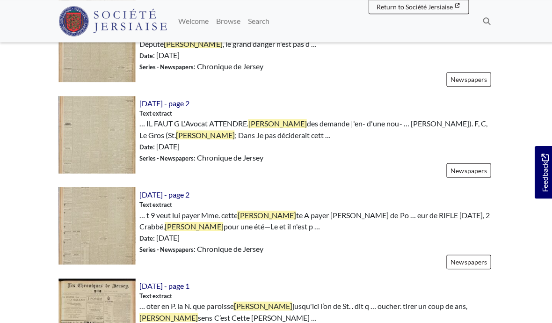
scroll to position [1059, 0]
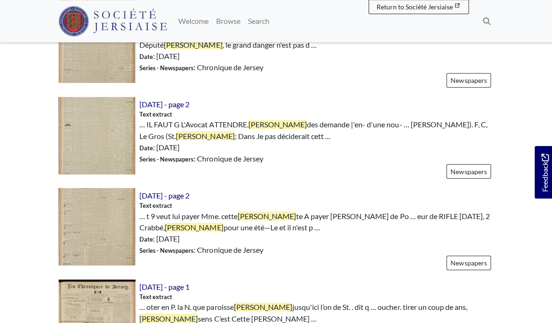
click at [101, 213] on img at bounding box center [97, 226] width 77 height 77
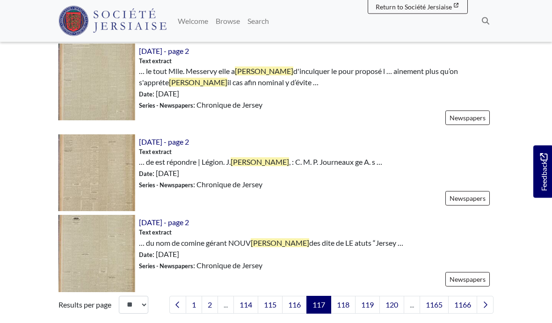
scroll to position [1386, 0]
click at [486, 297] on link "Next page" at bounding box center [485, 304] width 17 height 18
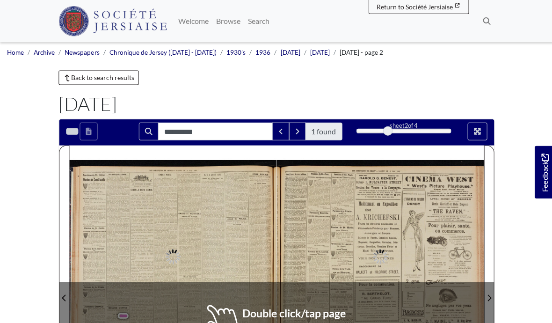
type input "**********"
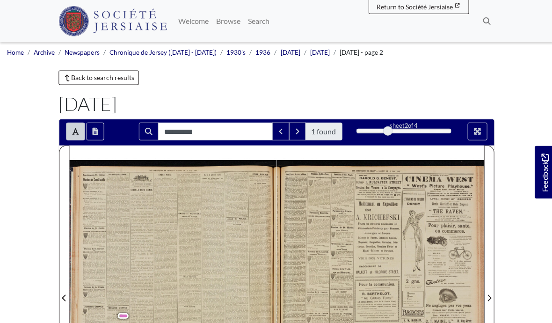
scroll to position [107, 0]
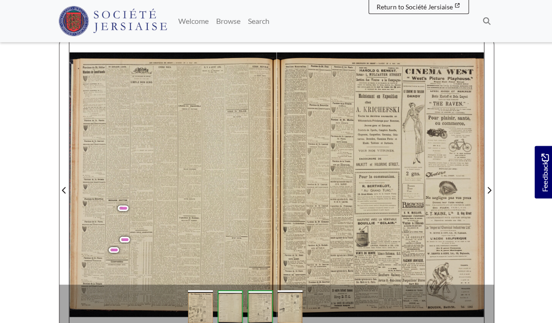
click at [145, 220] on span "immédiatement." at bounding box center [146, 219] width 20 height 3
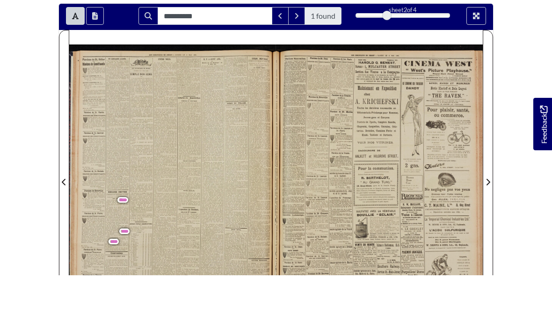
scroll to position [115, 0]
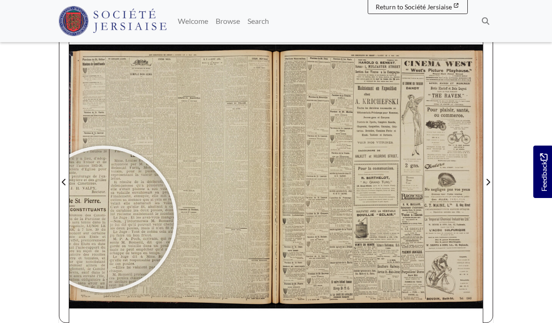
click at [103, 219] on div at bounding box center [104, 219] width 140 height 140
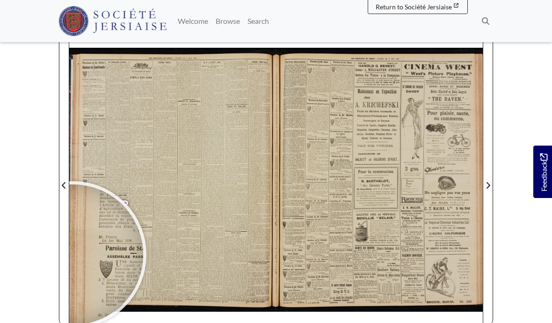
scroll to position [114, 0]
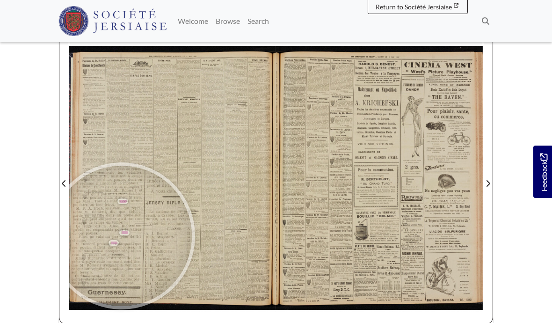
click at [122, 236] on div at bounding box center [122, 236] width 140 height 140
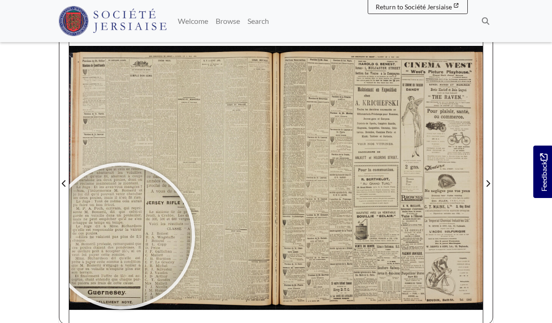
click at [113, 181] on div at bounding box center [122, 236] width 140 height 140
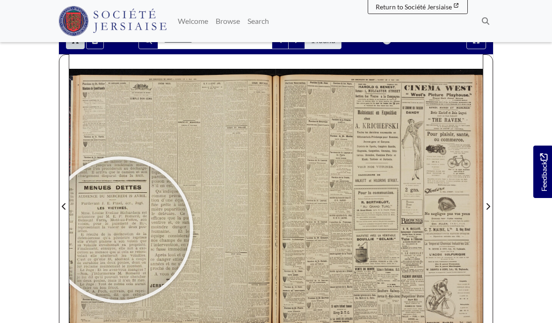
scroll to position [90, 0]
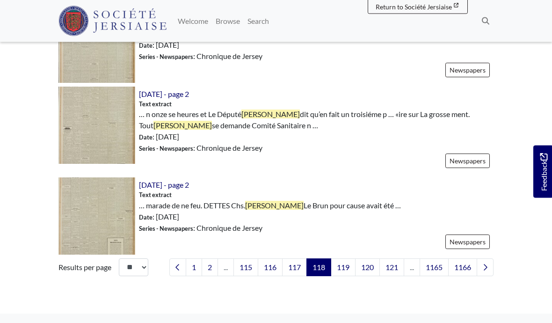
scroll to position [1401, 0]
click at [486, 272] on link "Next page" at bounding box center [485, 267] width 17 height 18
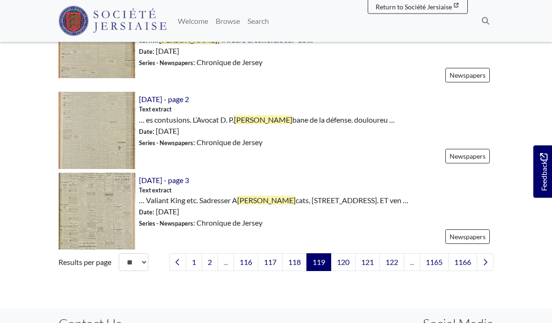
scroll to position [1394, 0]
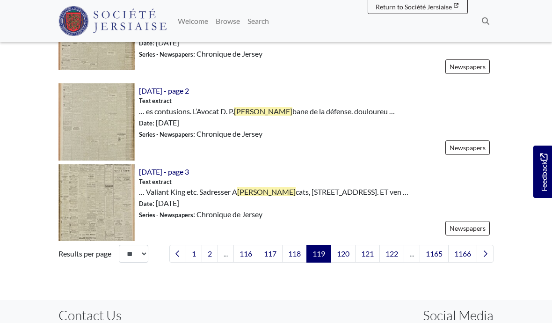
click at [484, 259] on link "Next page" at bounding box center [485, 254] width 17 height 18
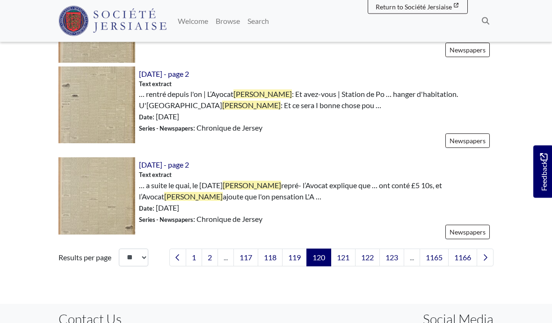
scroll to position [1432, 0]
click at [484, 257] on icon "Next page" at bounding box center [485, 257] width 5 height 7
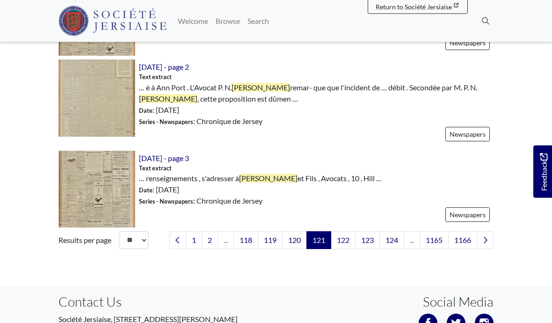
scroll to position [1411, 0]
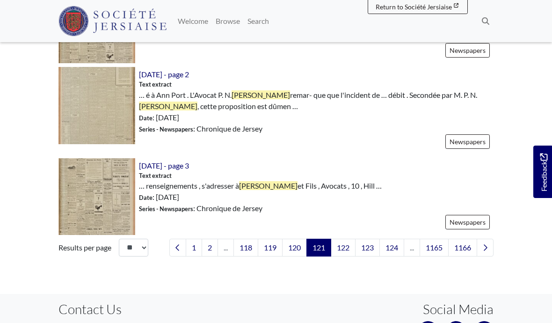
click at [486, 250] on link "Next page" at bounding box center [485, 248] width 17 height 18
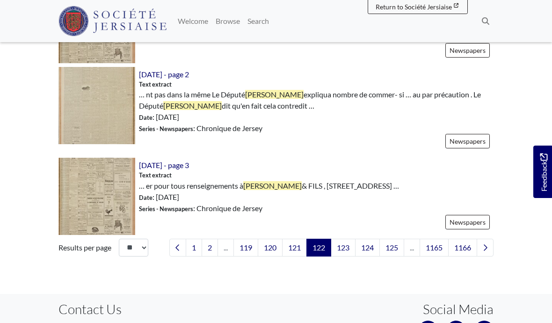
scroll to position [1442, 0]
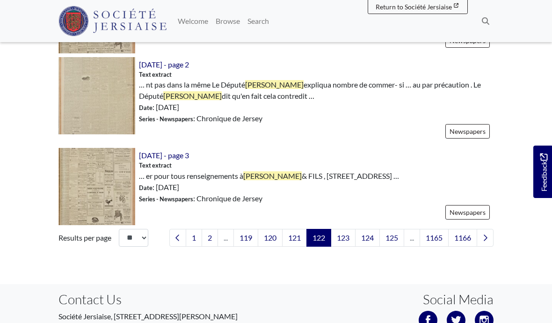
click at [483, 229] on link "Next page" at bounding box center [485, 238] width 17 height 18
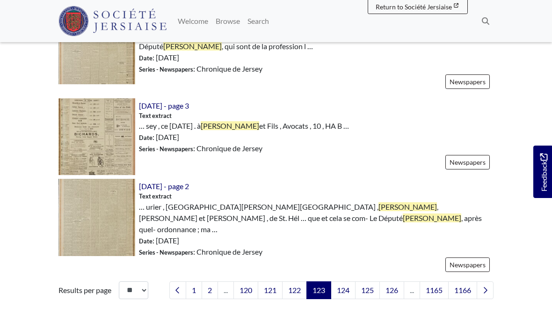
scroll to position [1428, 0]
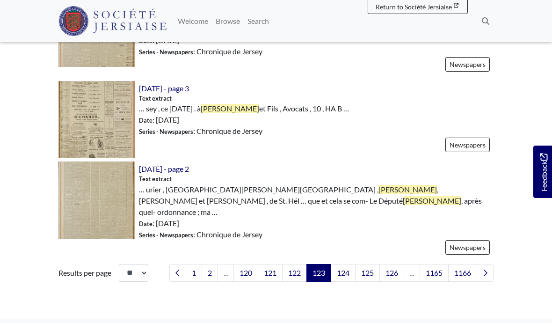
click at [483, 267] on link "Next page" at bounding box center [485, 273] width 17 height 18
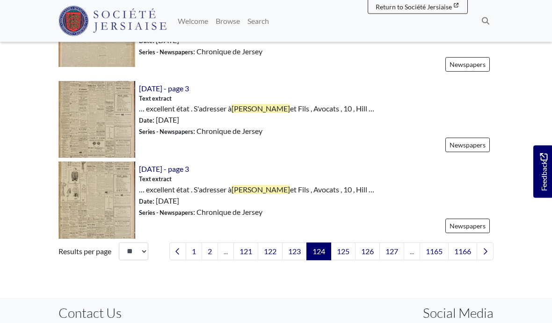
scroll to position [1421, 0]
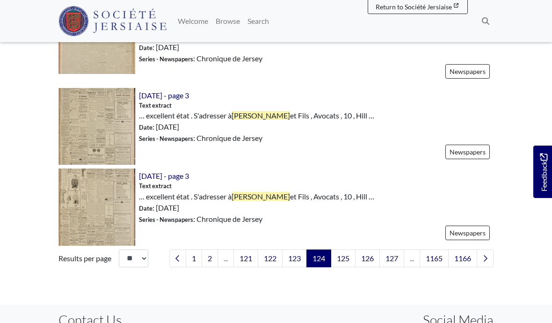
click at [488, 250] on link "Next page" at bounding box center [485, 259] width 17 height 18
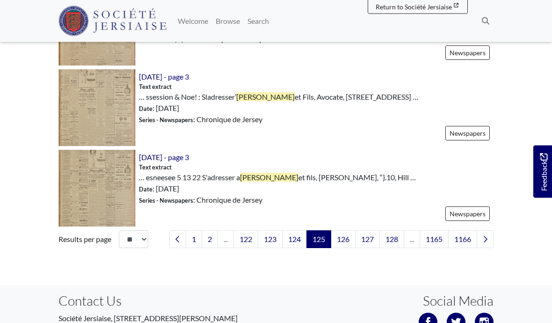
scroll to position [1388, 0]
click at [485, 244] on link "Next page" at bounding box center [485, 239] width 17 height 18
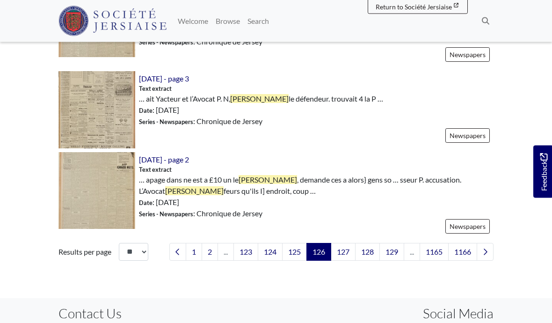
scroll to position [1417, 0]
click at [487, 252] on icon "Next page" at bounding box center [485, 251] width 5 height 7
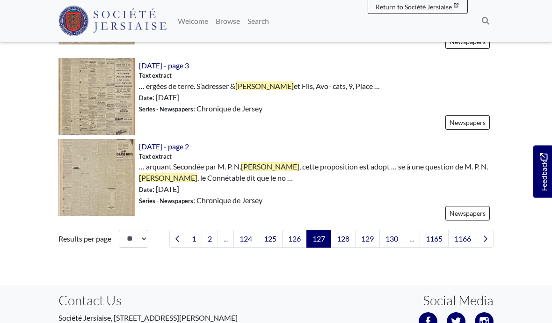
scroll to position [1420, 0]
click at [484, 243] on link "Next page" at bounding box center [485, 239] width 17 height 18
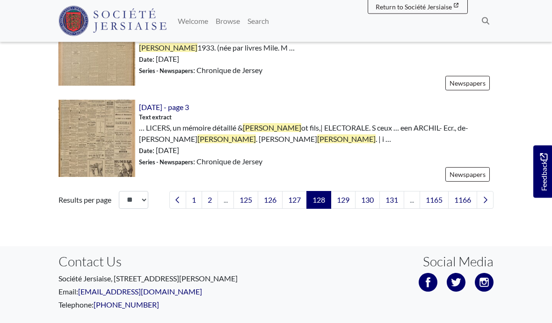
scroll to position [1489, 0]
click at [486, 201] on icon "Next page" at bounding box center [485, 199] width 5 height 7
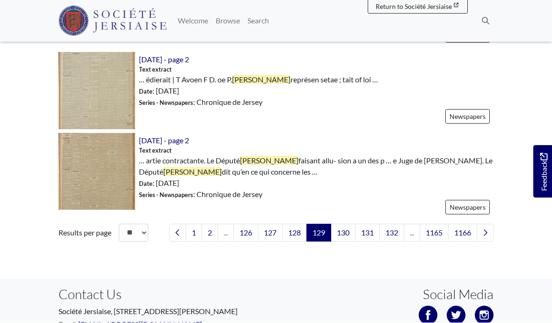
scroll to position [1436, 0]
click at [481, 225] on link "Next page" at bounding box center [485, 233] width 17 height 18
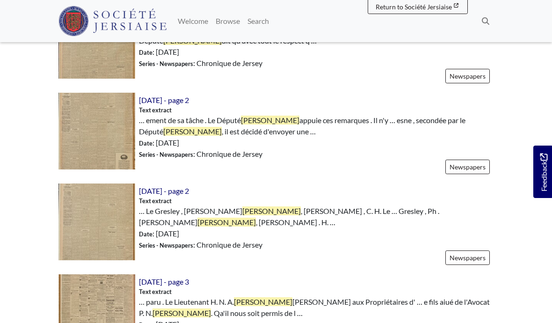
scroll to position [1235, 0]
